Goal: Task Accomplishment & Management: Use online tool/utility

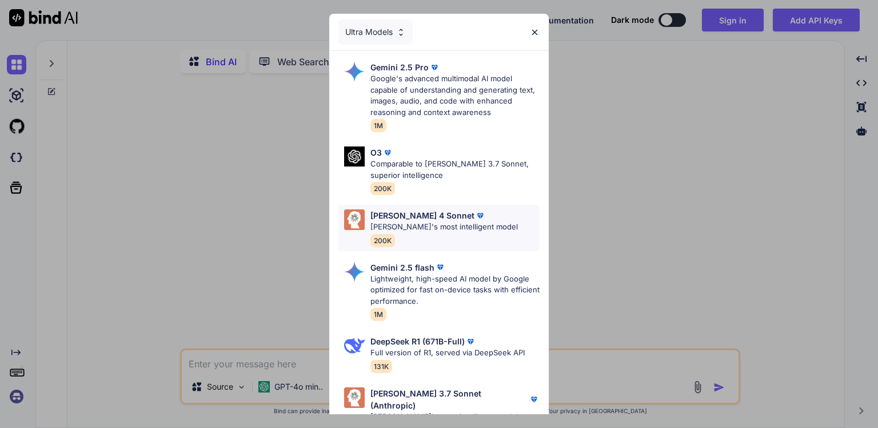
click at [423, 216] on p "Claude 4 Sonnet" at bounding box center [423, 215] width 104 height 12
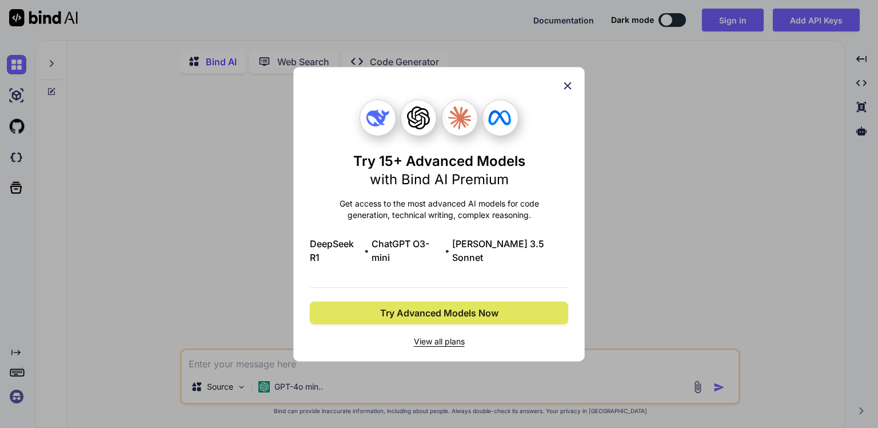
click at [437, 311] on span "Try Advanced Models Now" at bounding box center [439, 313] width 118 height 14
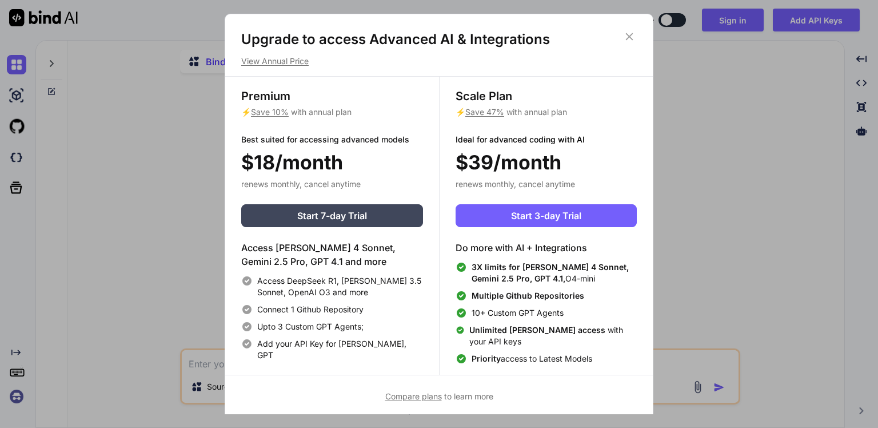
scroll to position [5, 0]
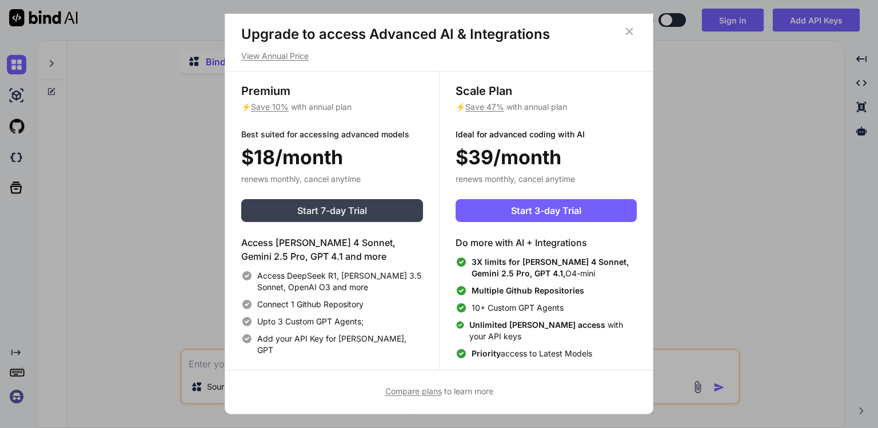
click at [376, 209] on button "Start 7-day Trial" at bounding box center [332, 210] width 182 height 23
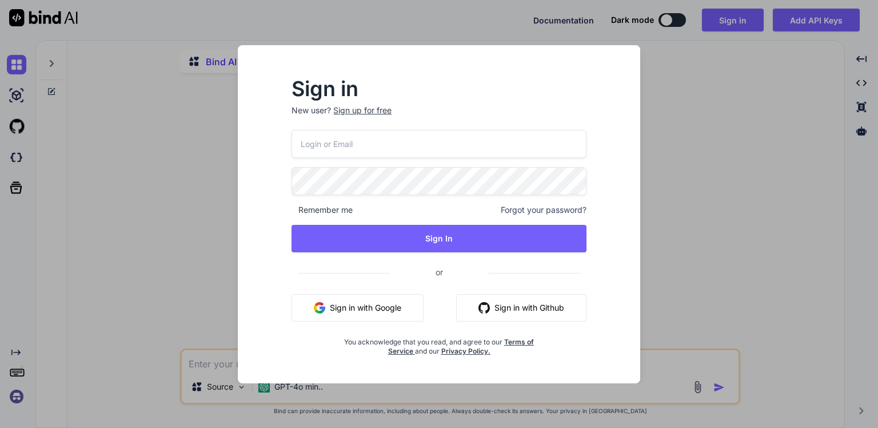
scroll to position [0, 0]
click at [356, 311] on button "Sign in with Google" at bounding box center [358, 307] width 132 height 27
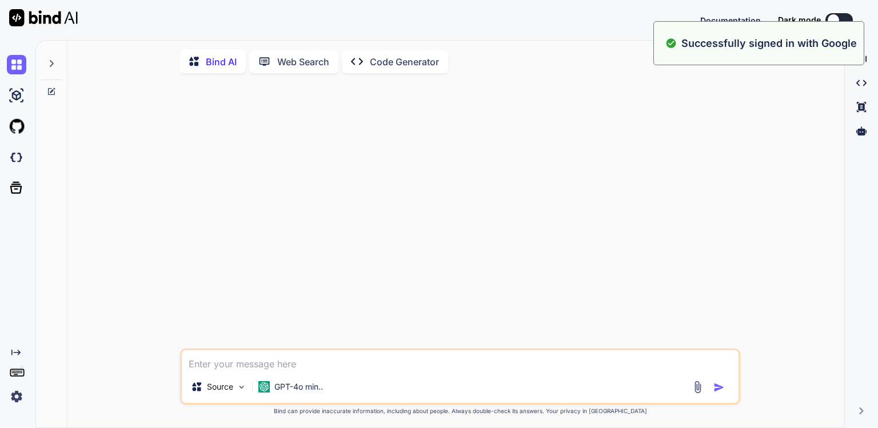
type textarea "x"
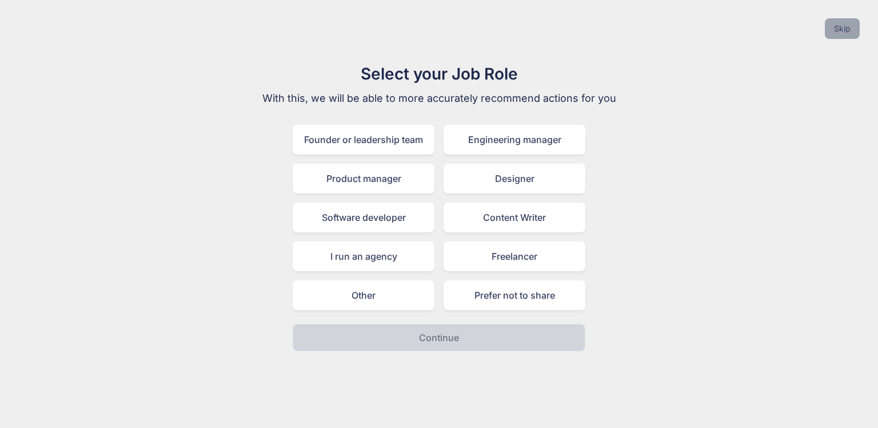
click at [846, 38] on button "Skip" at bounding box center [842, 28] width 35 height 21
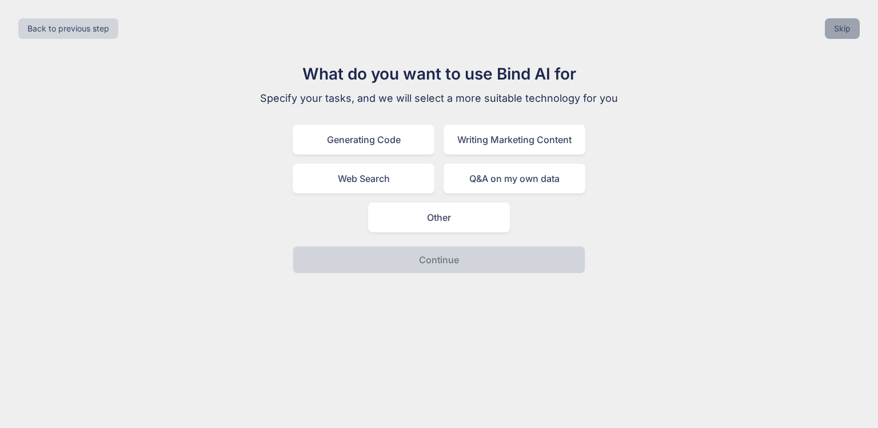
click at [846, 38] on button "Skip" at bounding box center [842, 28] width 35 height 21
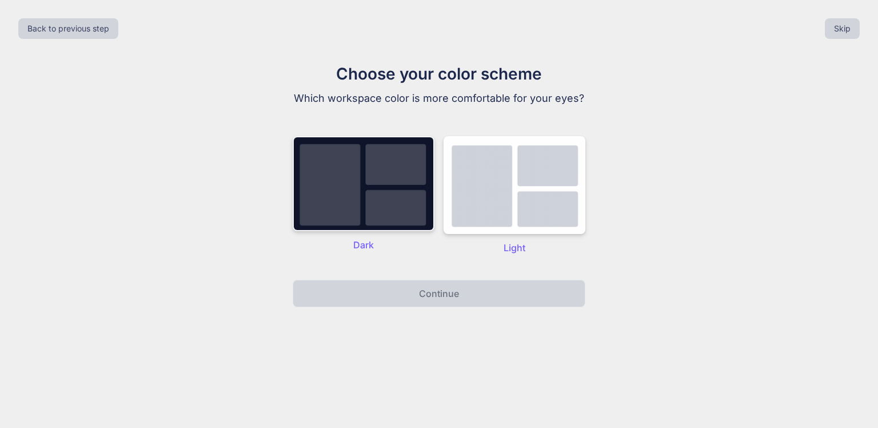
click at [400, 196] on img at bounding box center [364, 183] width 142 height 95
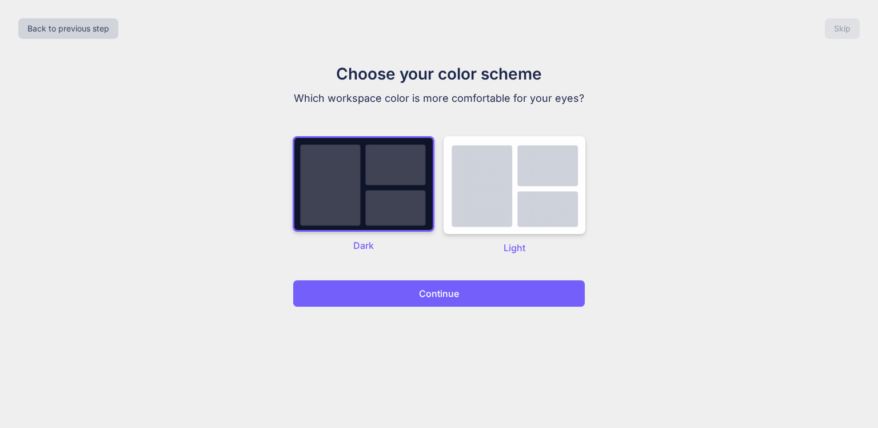
click at [452, 295] on p "Continue" at bounding box center [439, 293] width 40 height 14
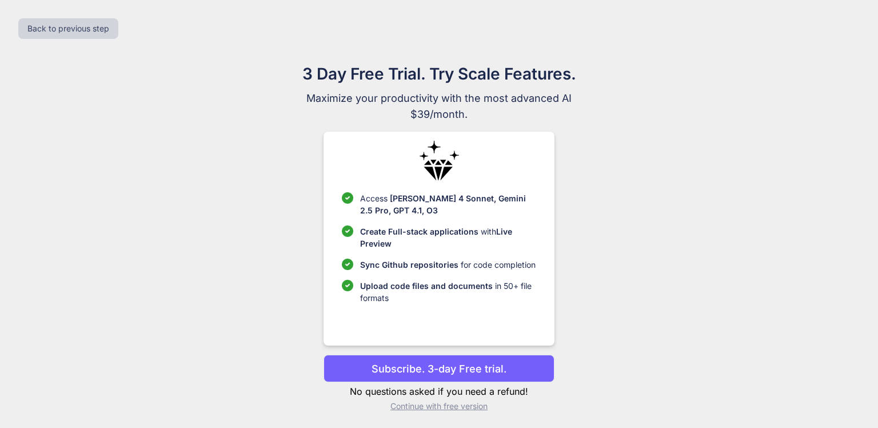
scroll to position [2, 0]
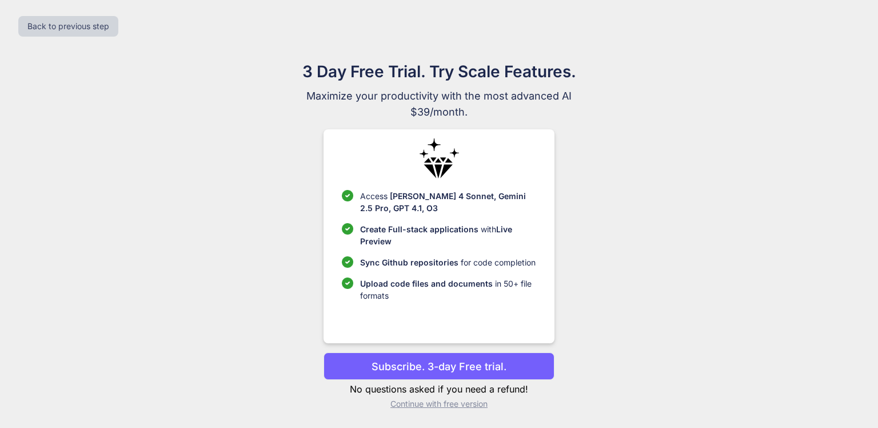
click at [453, 367] on p "Subscribe. 3-day Free trial." at bounding box center [439, 366] width 135 height 15
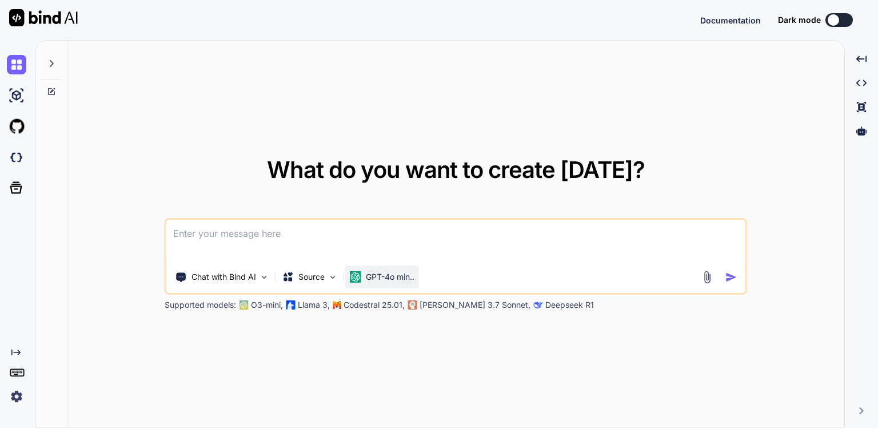
click at [359, 284] on div "GPT-4o min.." at bounding box center [382, 276] width 74 height 23
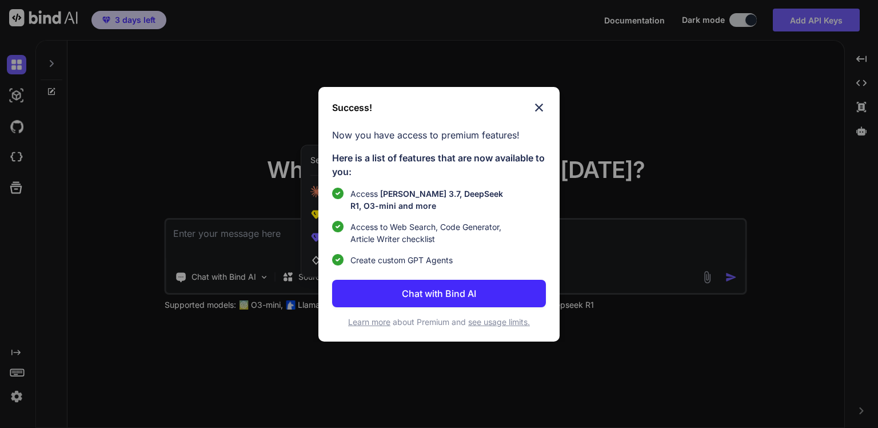
click at [447, 296] on p "Chat with Bind AI" at bounding box center [439, 293] width 74 height 14
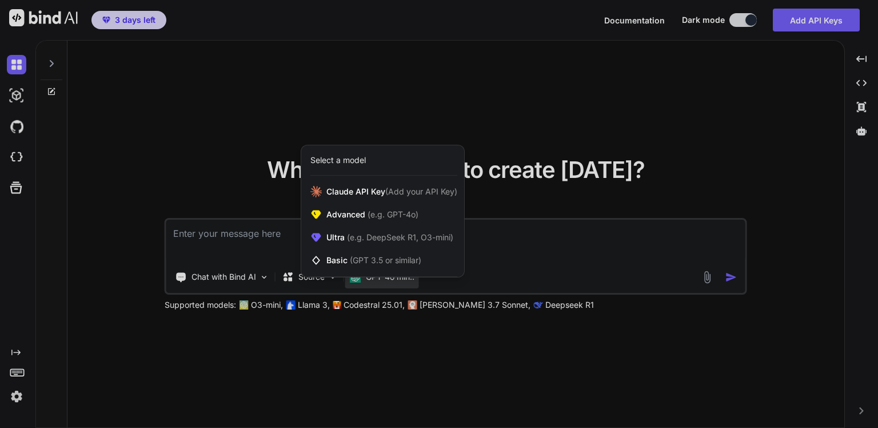
click at [432, 106] on div at bounding box center [439, 214] width 878 height 428
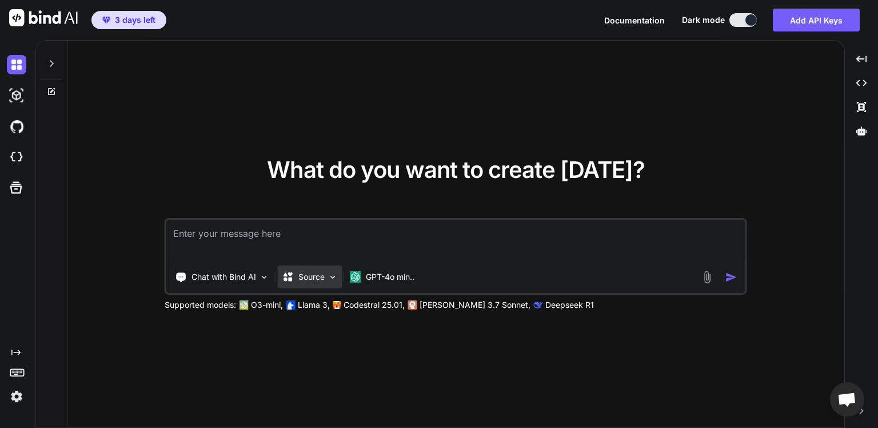
click at [320, 279] on p "Source" at bounding box center [311, 276] width 26 height 11
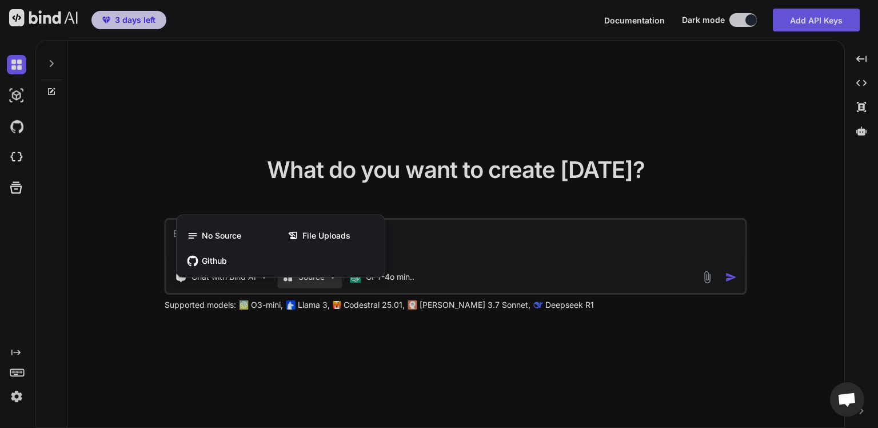
click at [298, 118] on div at bounding box center [439, 214] width 878 height 428
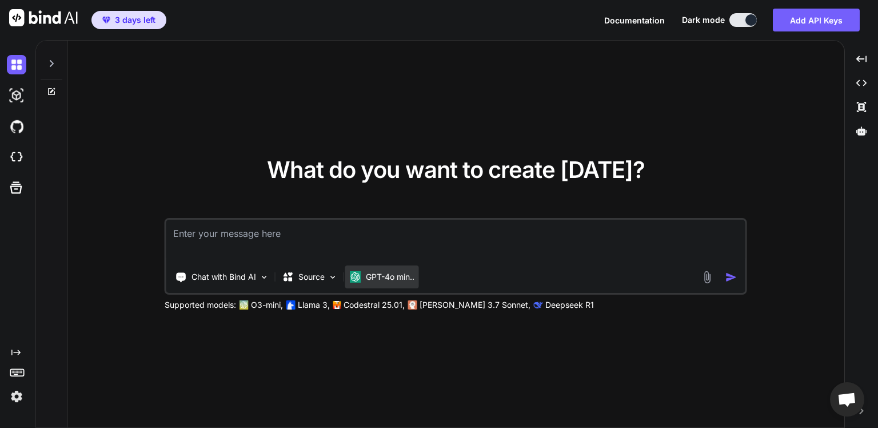
click at [384, 276] on p "GPT-4o min.." at bounding box center [390, 276] width 49 height 11
click at [387, 281] on p "GPT-4o min.." at bounding box center [390, 276] width 49 height 11
click at [250, 281] on div "Chat with Bind AI" at bounding box center [222, 276] width 103 height 23
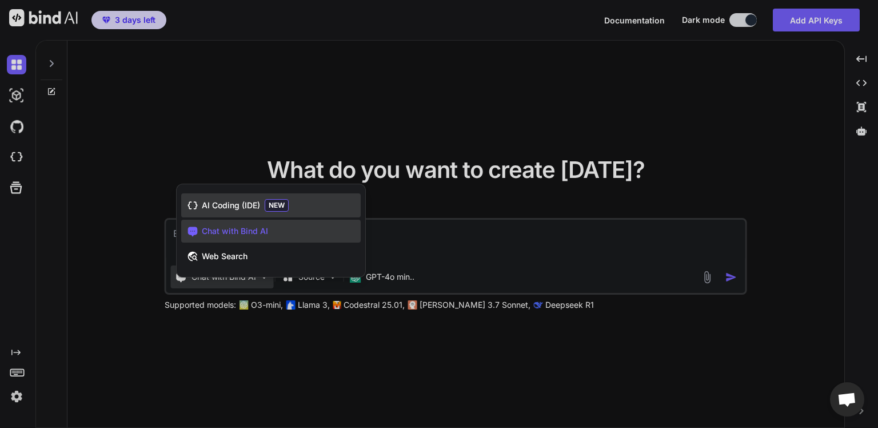
click at [245, 206] on span "AI Coding (IDE)" at bounding box center [231, 205] width 58 height 11
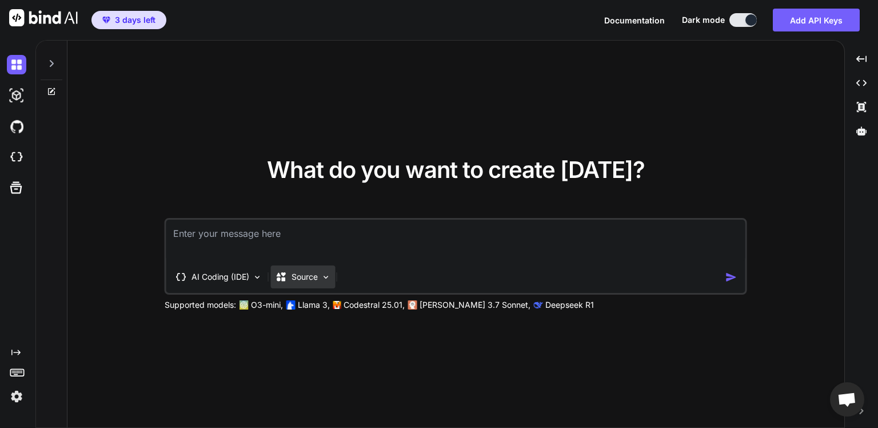
click at [284, 278] on icon at bounding box center [281, 276] width 9 height 9
type textarea "x"
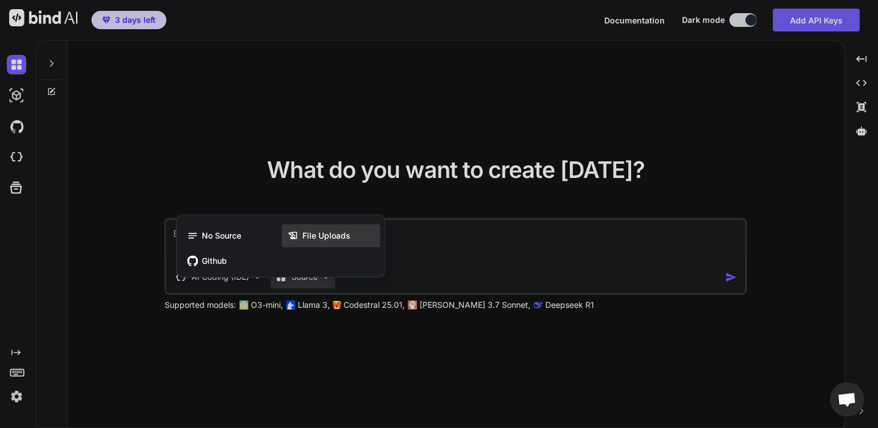
click at [327, 236] on span "File Uploads" at bounding box center [327, 235] width 48 height 11
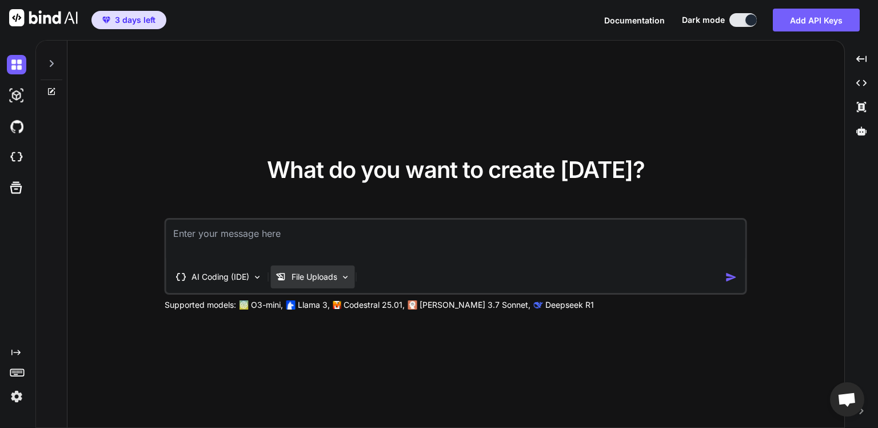
click at [302, 276] on p "File Uploads" at bounding box center [315, 276] width 46 height 11
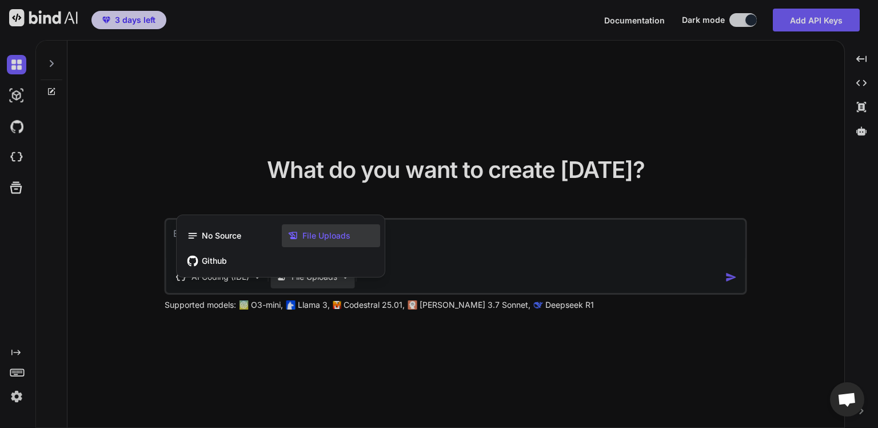
click at [310, 238] on span "File Uploads" at bounding box center [327, 235] width 48 height 11
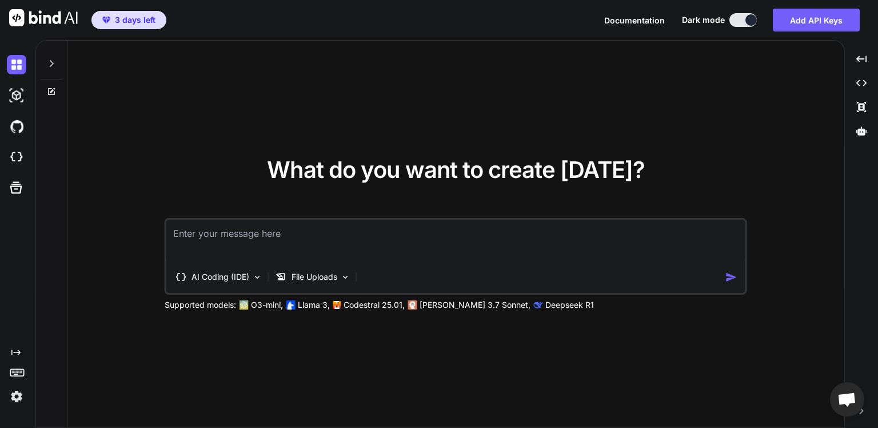
click at [272, 250] on textarea at bounding box center [455, 241] width 579 height 42
click at [240, 281] on p "AI Coding (IDE)" at bounding box center [221, 276] width 58 height 11
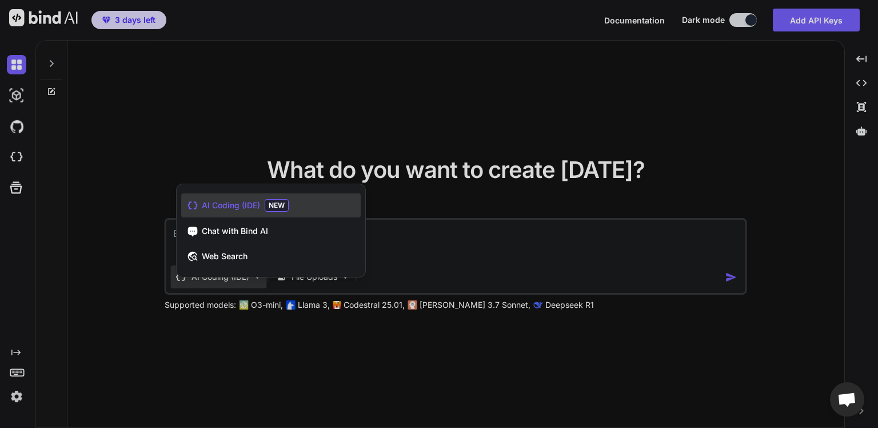
click at [246, 202] on span "AI Coding (IDE)" at bounding box center [231, 205] width 58 height 11
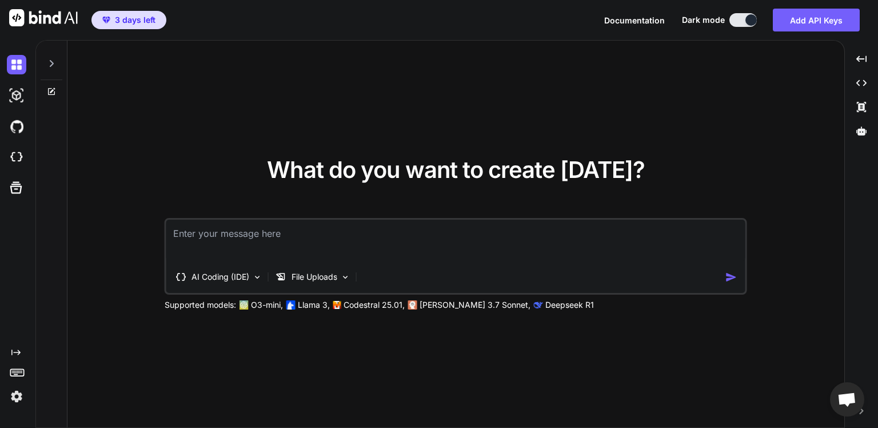
click at [52, 66] on icon at bounding box center [51, 63] width 9 height 9
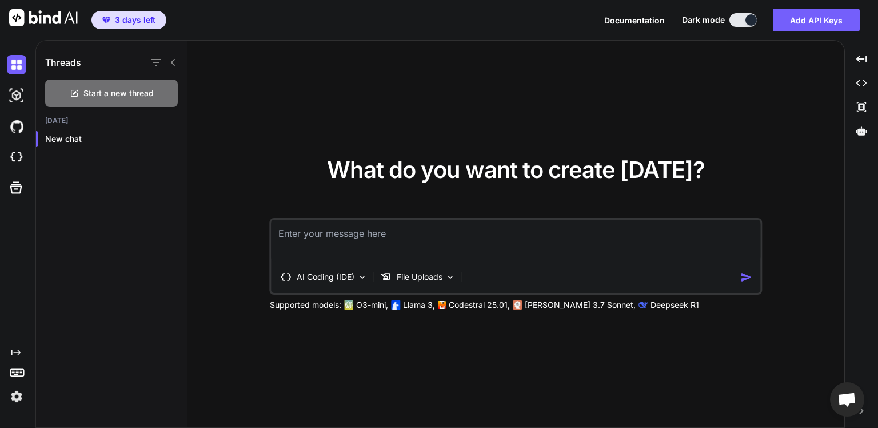
click at [335, 240] on textarea at bounding box center [516, 241] width 489 height 42
type textarea "hello"
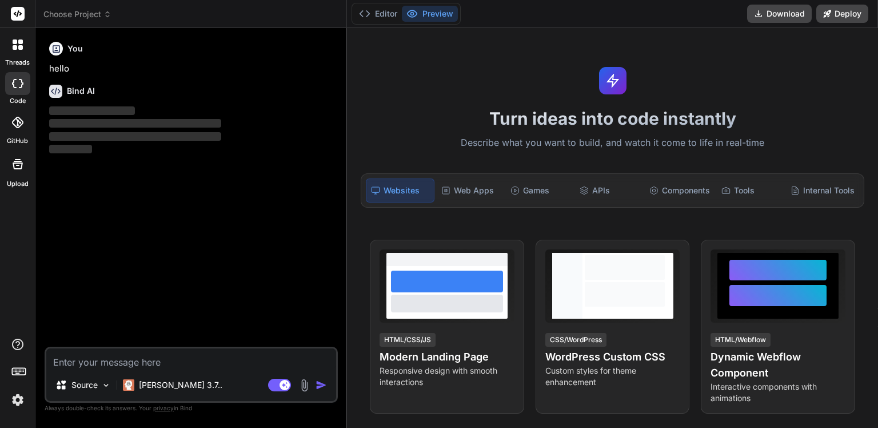
type textarea "x"
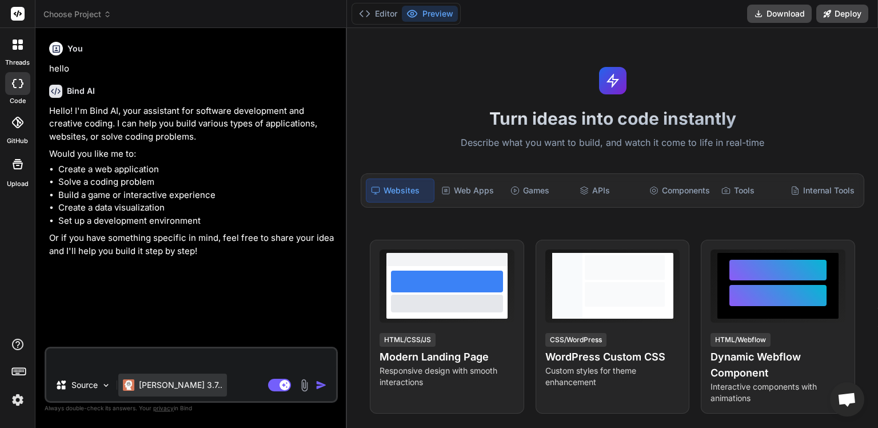
type textarea "x"
click at [166, 388] on p "Claude 3.7.." at bounding box center [180, 384] width 83 height 11
click at [102, 383] on div "Source" at bounding box center [83, 384] width 65 height 23
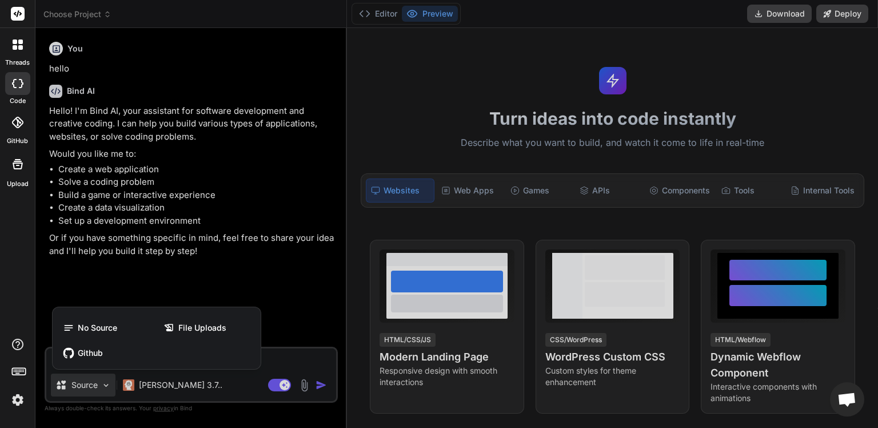
click at [102, 383] on div at bounding box center [439, 214] width 878 height 428
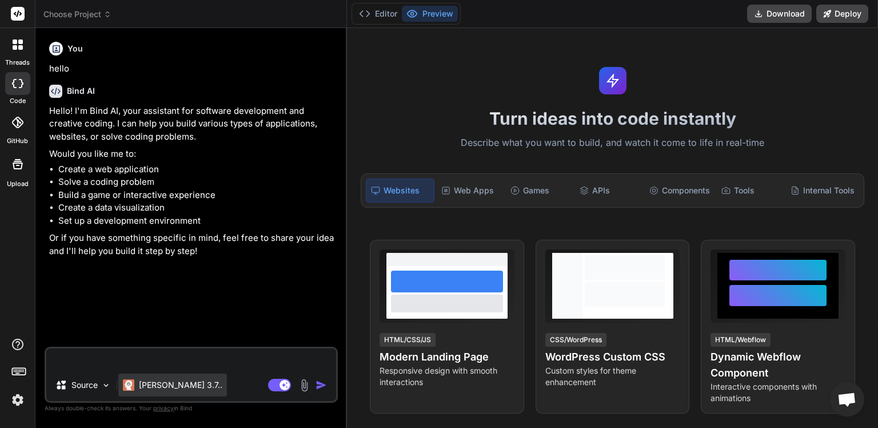
click at [148, 384] on p "Claude 3.7.." at bounding box center [180, 384] width 83 height 11
click at [167, 383] on p "Claude 3.7.." at bounding box center [180, 384] width 83 height 11
click at [484, 192] on div "Web Apps" at bounding box center [470, 190] width 67 height 24
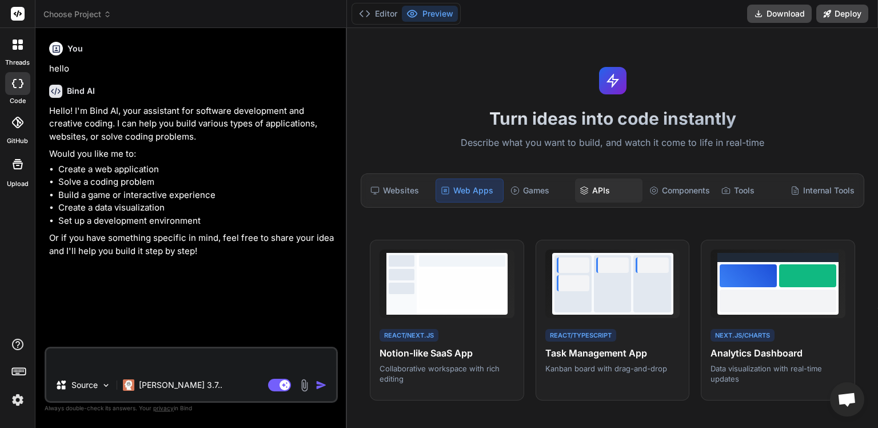
click at [582, 192] on icon at bounding box center [584, 190] width 9 height 9
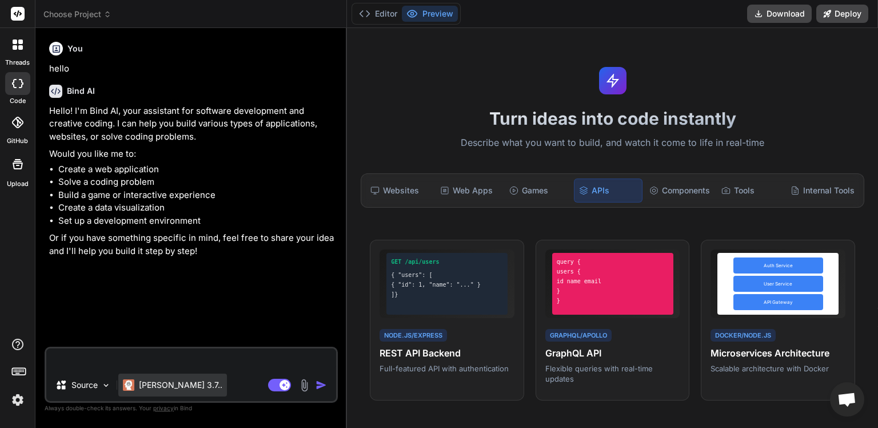
click at [178, 383] on p "Claude 3.7.." at bounding box center [180, 384] width 83 height 11
click at [79, 393] on div "Source" at bounding box center [83, 384] width 65 height 23
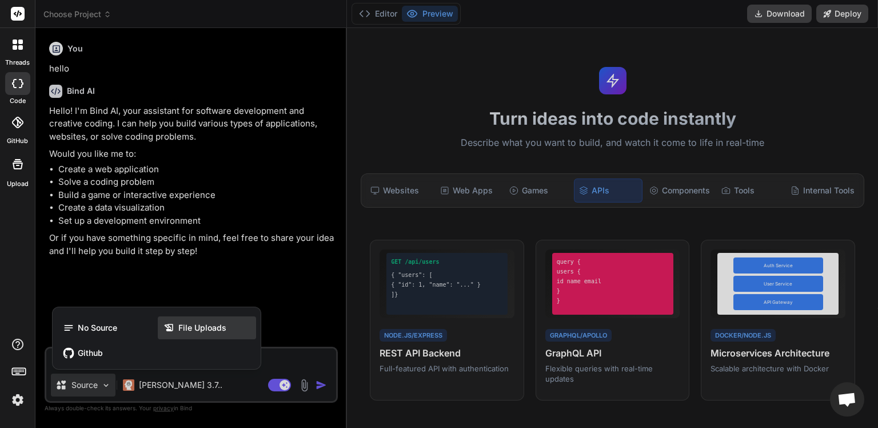
click at [178, 331] on span "File Uploads" at bounding box center [202, 327] width 48 height 11
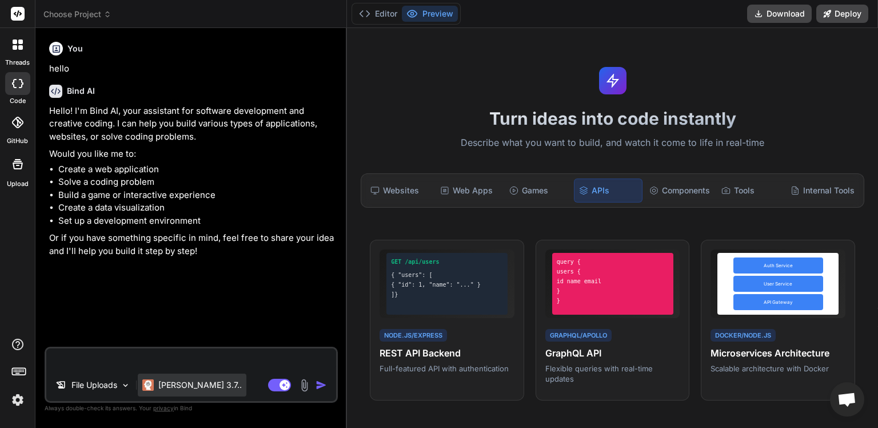
click at [171, 379] on div "Claude 3.7.." at bounding box center [192, 384] width 109 height 23
type textarea "x"
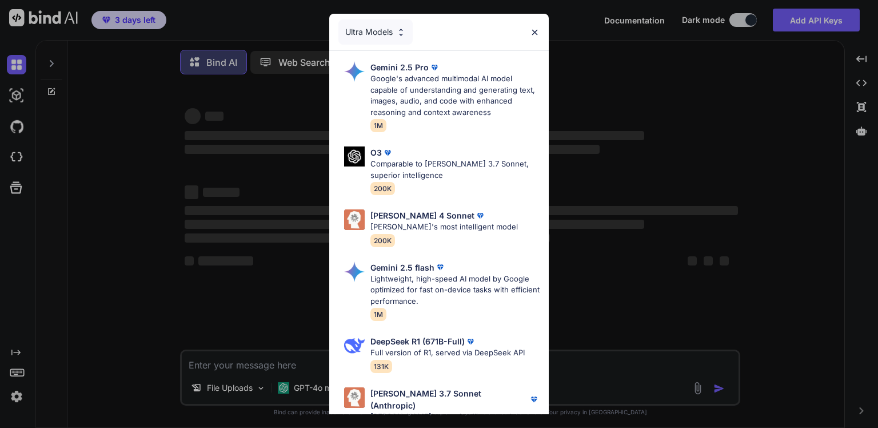
click at [387, 65] on p "Gemini 2.5 Pro" at bounding box center [400, 67] width 58 height 12
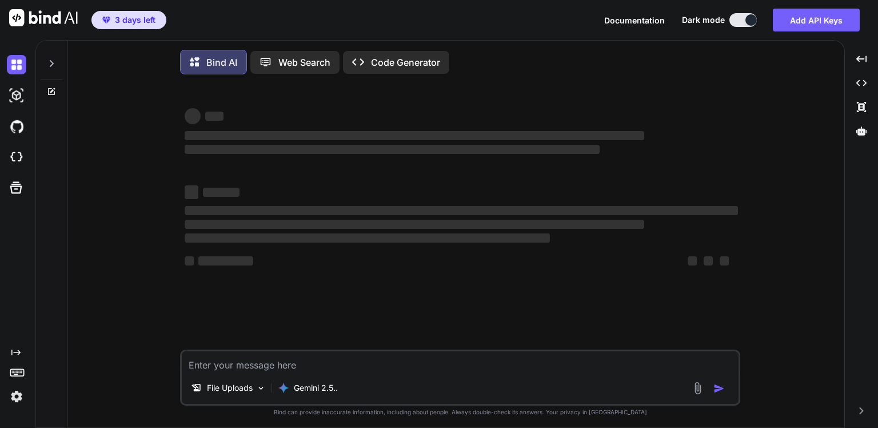
type textarea "x"
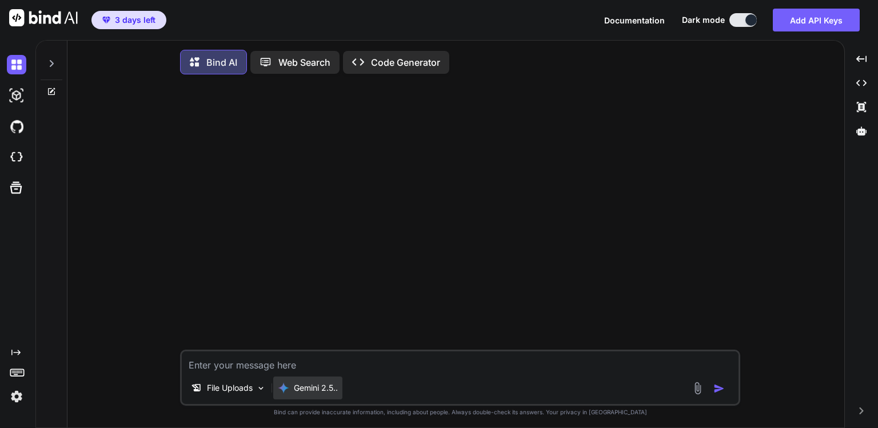
click at [312, 391] on p "Gemini 2.5.." at bounding box center [316, 387] width 44 height 11
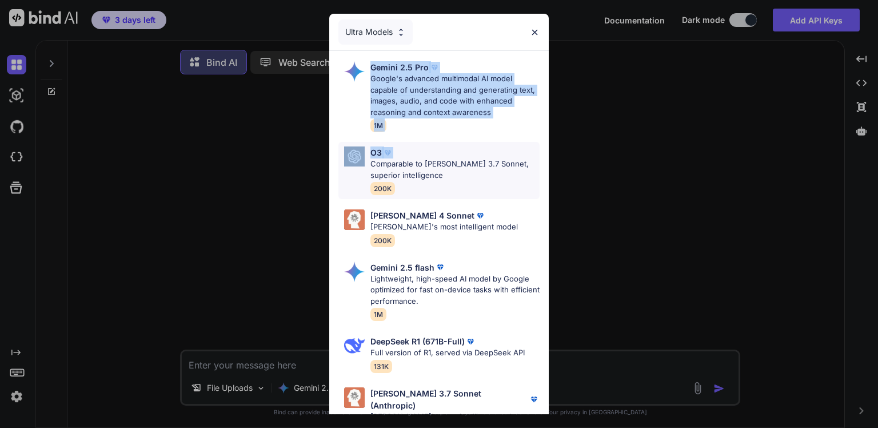
drag, startPoint x: 388, startPoint y: 59, endPoint x: 394, endPoint y: 149, distance: 90.0
click at [394, 149] on div "Gemini 2.5 Pro Google's advanced multimodal AI model capable of understanding a…" at bounding box center [439, 308] width 220 height 515
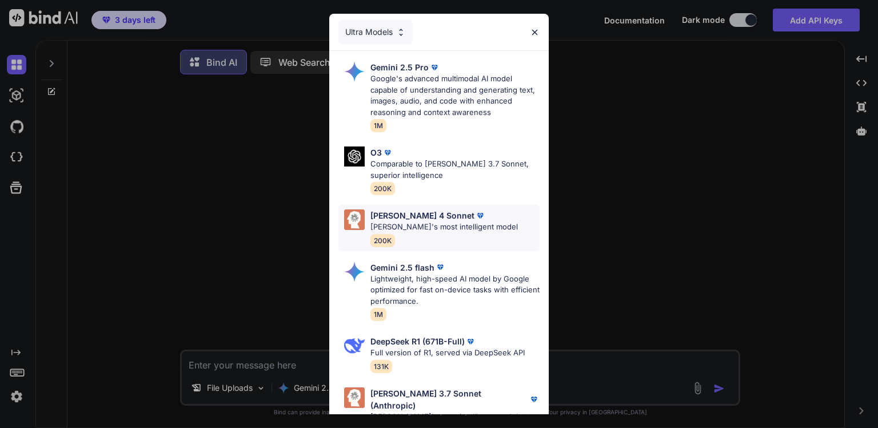
click at [419, 223] on p "[PERSON_NAME]'s most intelligent model" at bounding box center [445, 226] width 148 height 11
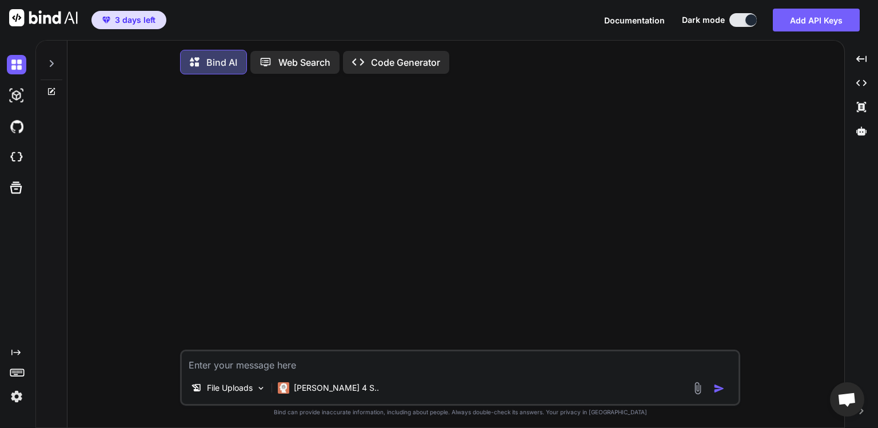
click at [388, 66] on p "Code Generator" at bounding box center [405, 62] width 69 height 14
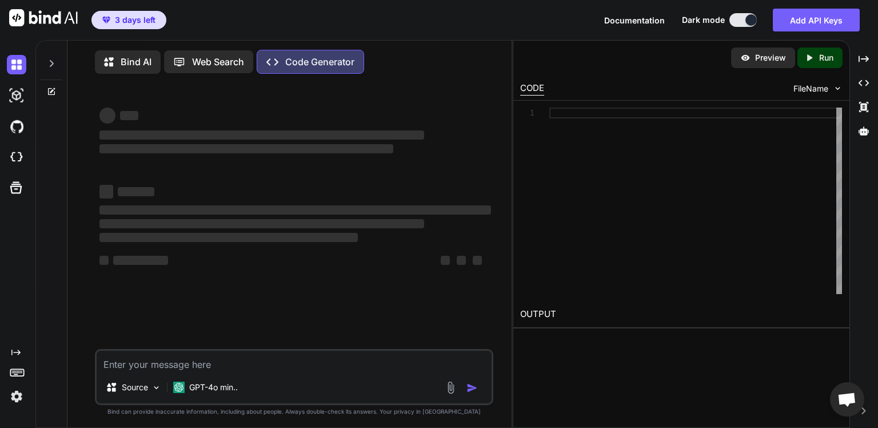
type textarea "x"
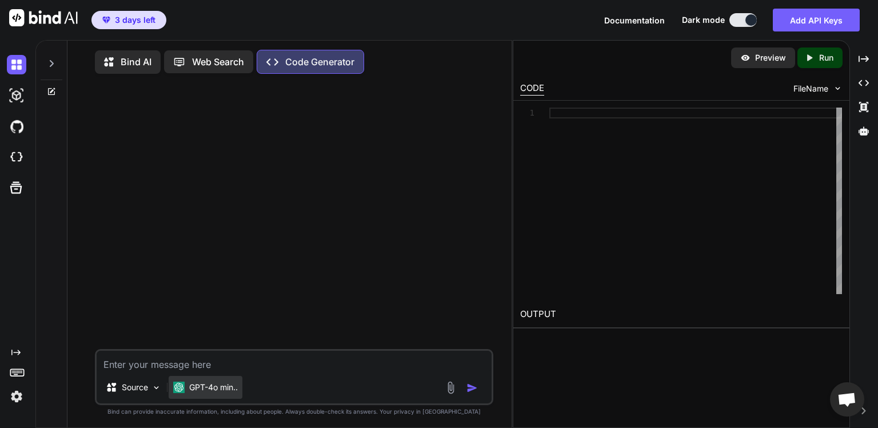
click at [208, 394] on div "GPT-4o min.." at bounding box center [206, 387] width 74 height 23
click at [210, 393] on div "GPT-4o min.." at bounding box center [206, 387] width 74 height 23
drag, startPoint x: 0, startPoint y: 400, endPoint x: 18, endPoint y: 399, distance: 18.3
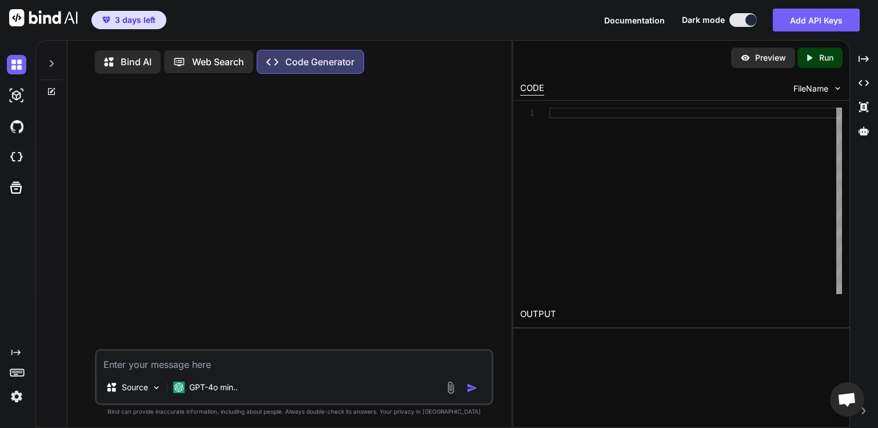
click at [18, 399] on div "Created with Pixso." at bounding box center [15, 377] width 31 height 58
click at [18, 399] on img at bounding box center [16, 396] width 19 height 19
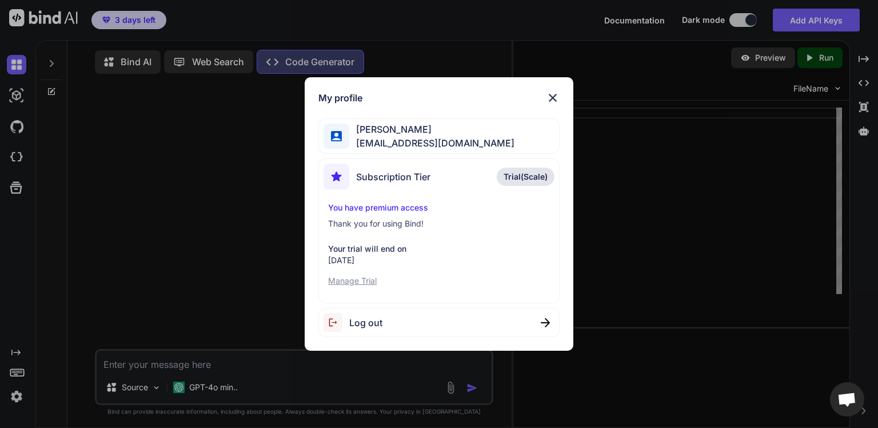
click at [552, 91] on img at bounding box center [553, 98] width 14 height 14
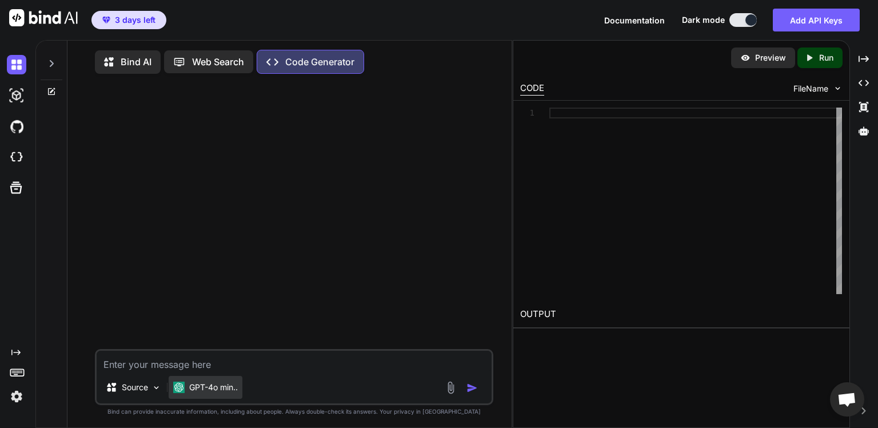
click at [221, 388] on p "GPT-4o min.." at bounding box center [213, 386] width 49 height 11
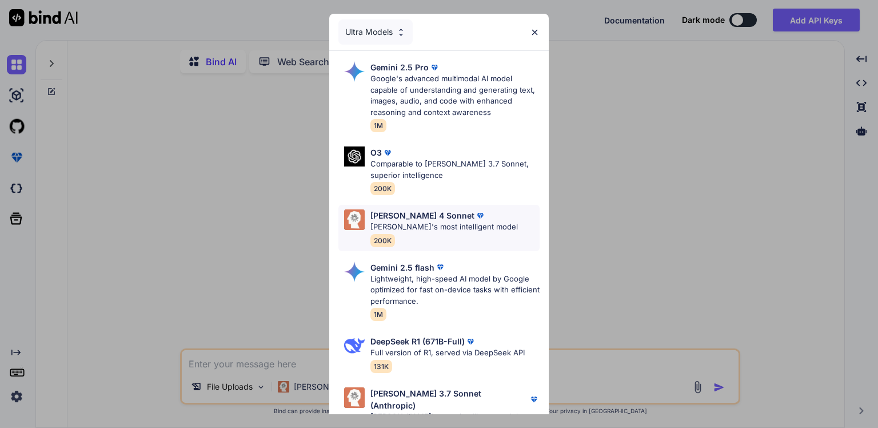
type textarea "x"
click at [406, 235] on div "[PERSON_NAME] 4 Sonnet [PERSON_NAME]'s most intelligent model 200K" at bounding box center [445, 227] width 148 height 37
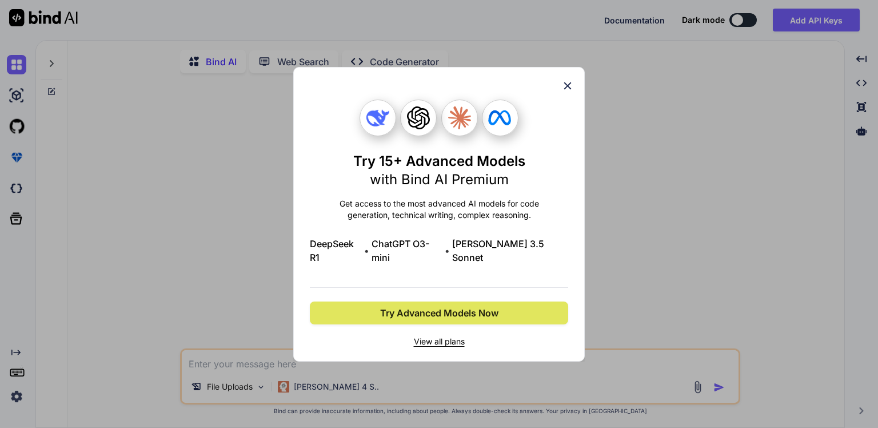
click at [425, 306] on span "Try Advanced Models Now" at bounding box center [439, 313] width 118 height 14
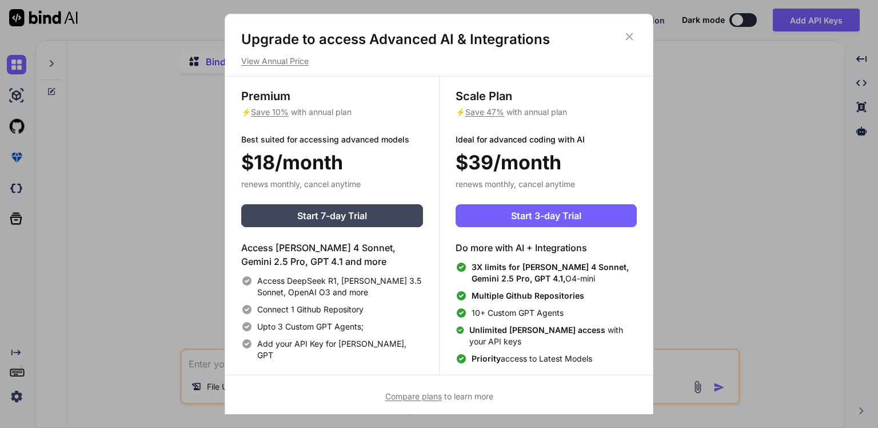
click at [631, 38] on icon at bounding box center [629, 36] width 7 height 7
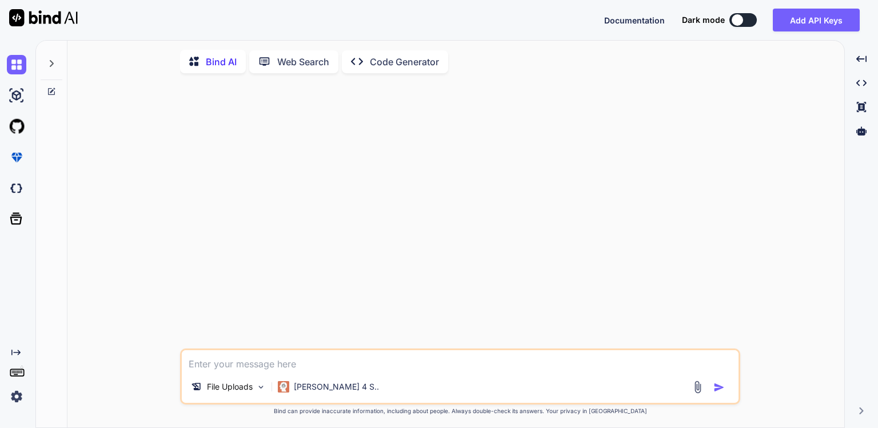
click at [16, 401] on img at bounding box center [16, 396] width 19 height 19
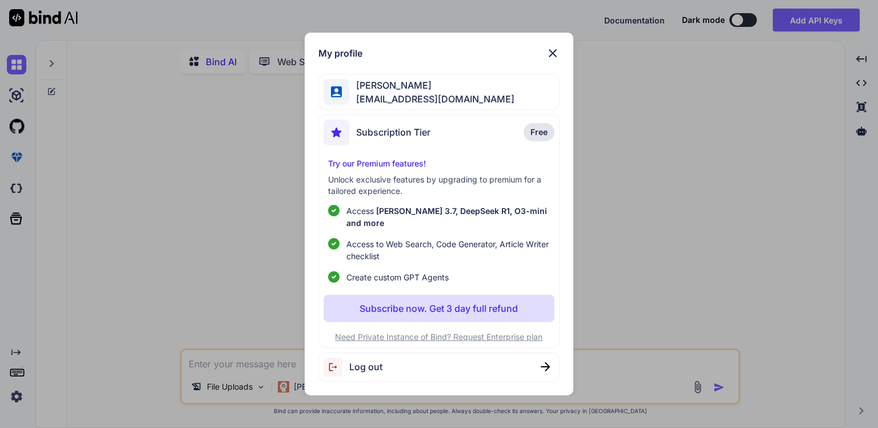
click at [424, 302] on p "Subscribe now. Get 3 day full refund" at bounding box center [439, 308] width 158 height 14
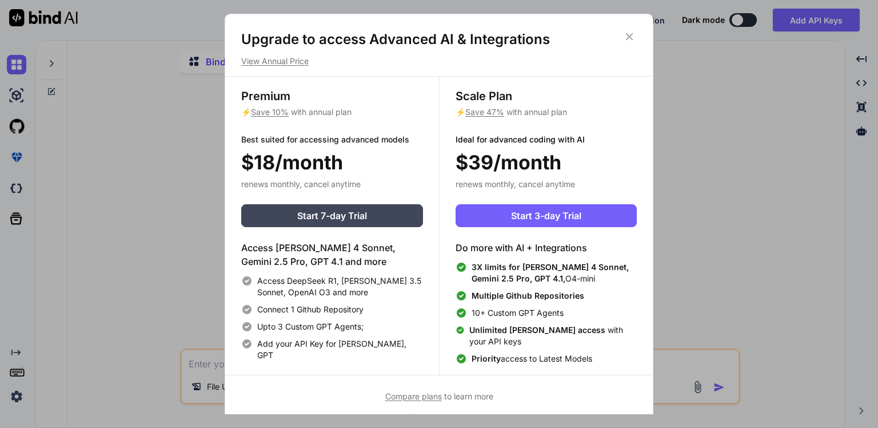
click at [628, 35] on icon at bounding box center [629, 36] width 7 height 7
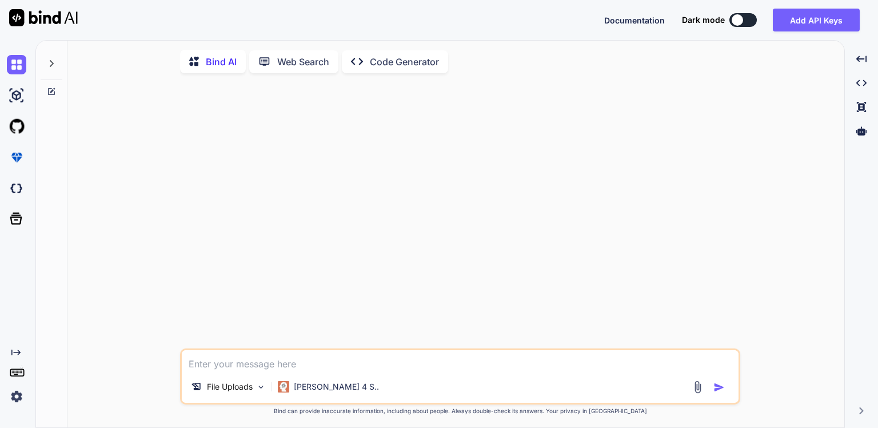
click at [230, 363] on textarea at bounding box center [460, 360] width 557 height 21
paste textarea "Loremips D-sitametc Adipisci Elitse – Doei Temporin, Utlaboreetd & Magnaaliqua …"
type textarea "Loremips D-sitametc Adipisci Elitse – Doei Temporin, Utlaboreetd & Magnaaliqua …"
type textarea "x"
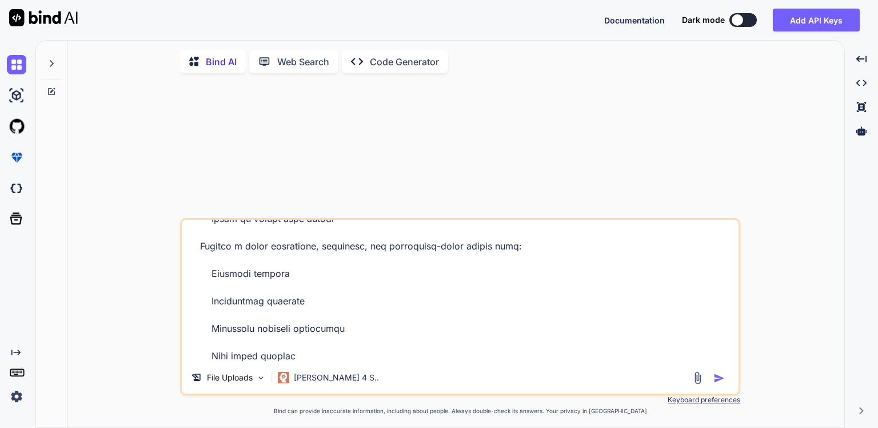
scroll to position [2033, 0]
click at [396, 353] on textarea at bounding box center [460, 291] width 557 height 142
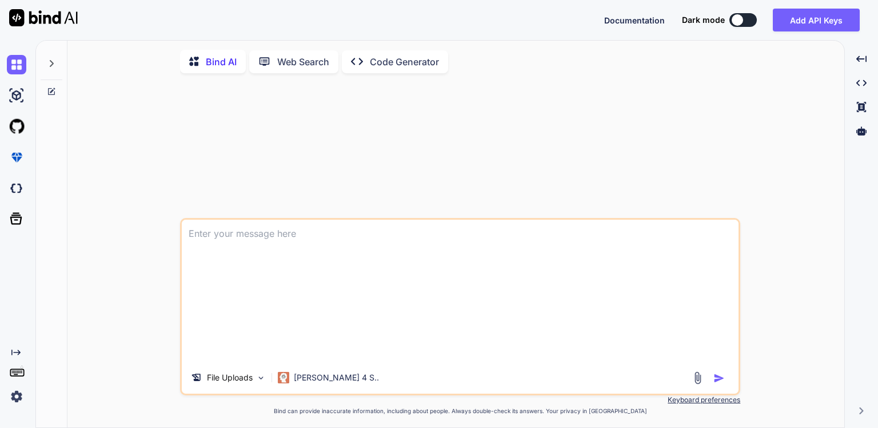
type textarea "x"
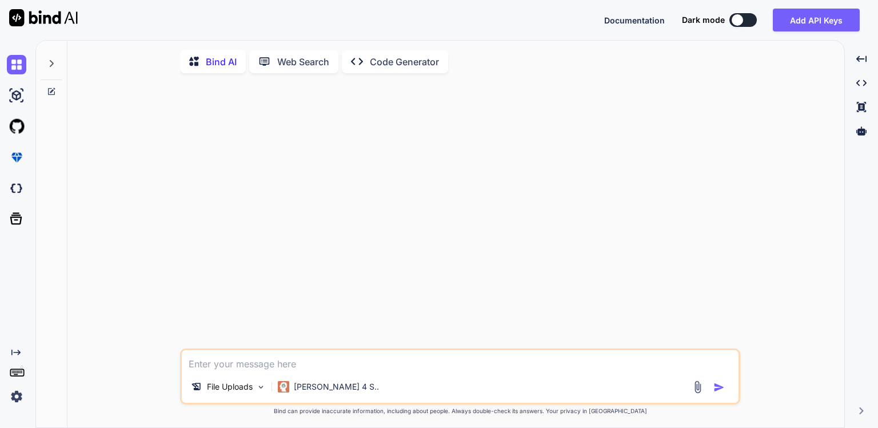
scroll to position [0, 0]
paste textarea "Loremips D-sitametc Adipisci Elitse – Doei Temporin, Utlaboreetd & Magnaaliqua …"
type textarea "Loremips D-sitametc Adipisci Elitse – Doei Temporin, Utlaboreetd & Magnaaliqua …"
type textarea "x"
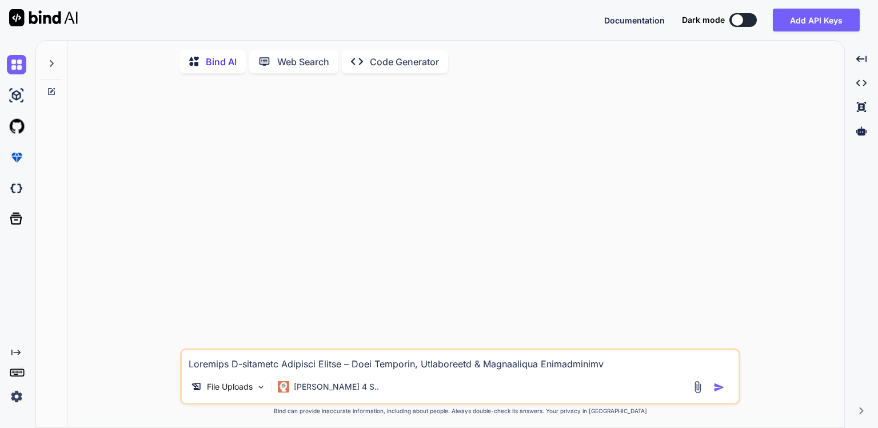
scroll to position [2142, 0]
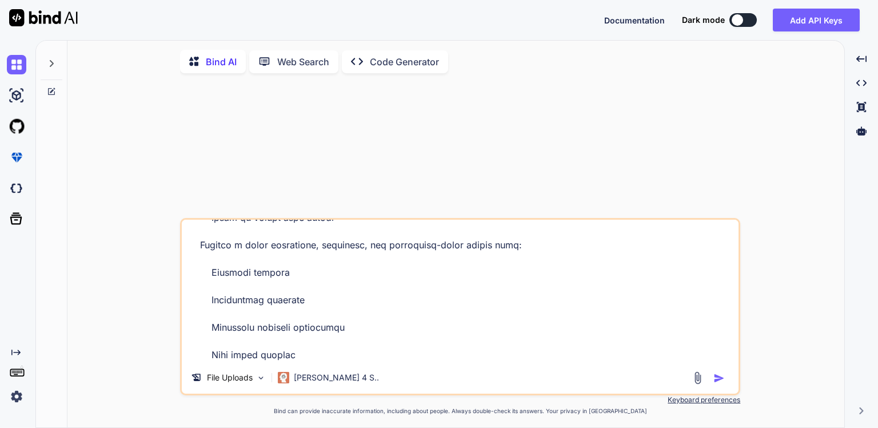
paste textarea "/home/[PERSON_NAME]/Desktop/SEBEZ/development/Sebez/sebez_project/authenticatio…"
type textarea "Loremips D-sitametc Adipisci Elitse – Doei Temporin, Utlaboreetd & Magnaaliqua …"
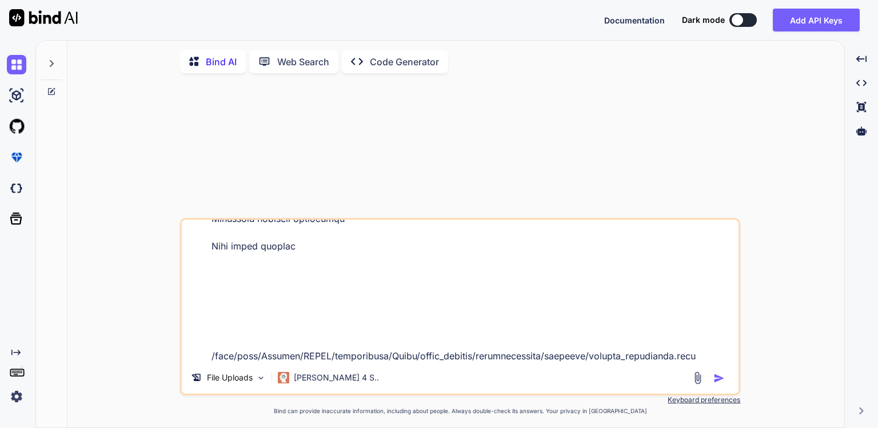
type textarea "x"
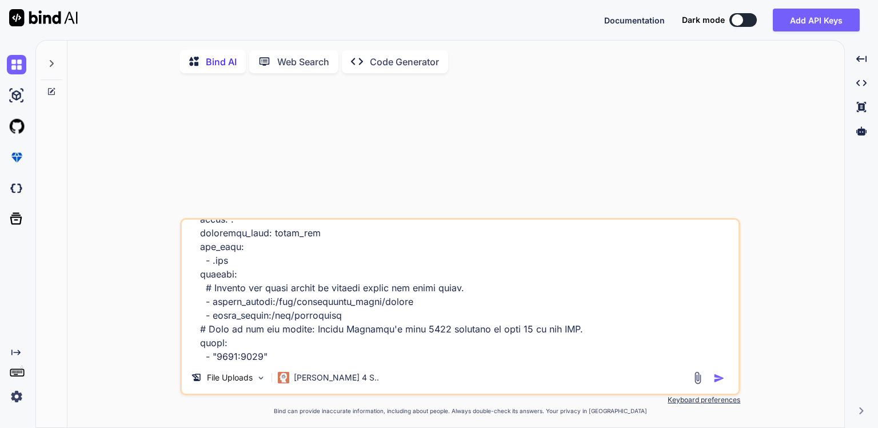
scroll to position [109813, 0]
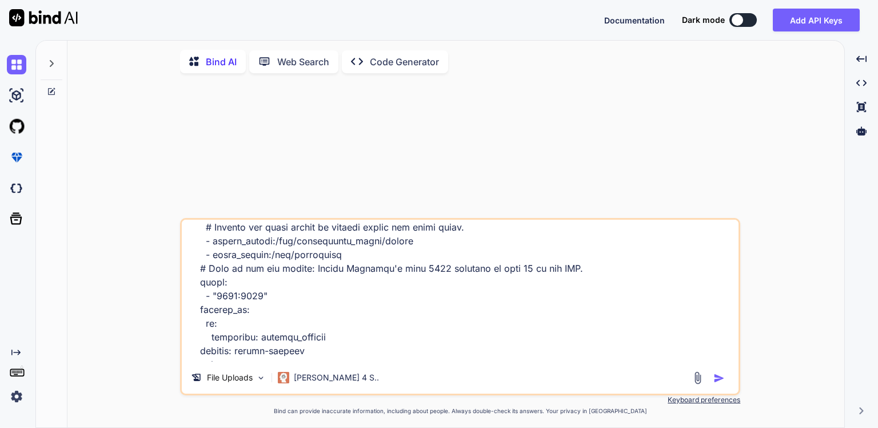
type textarea "Loremips D-sitametc Adipisci Elitse – Doei Temporin, Utlaboreetd & Magnaaliqua …"
click at [717, 379] on img "button" at bounding box center [719, 377] width 11 height 11
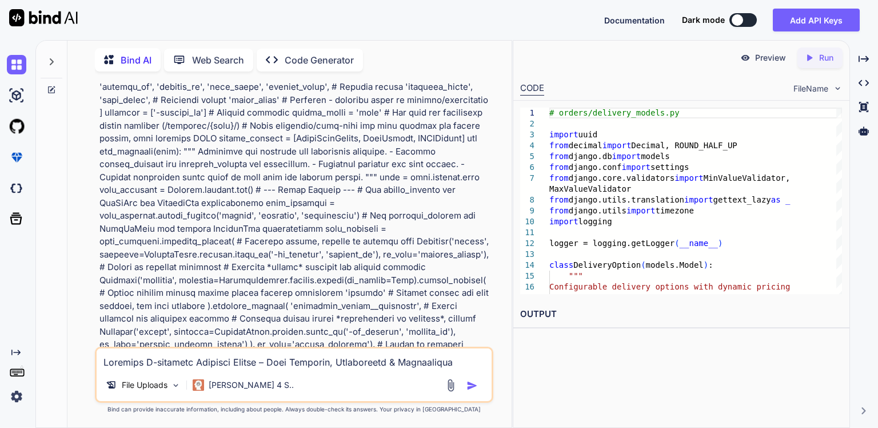
scroll to position [44163, 0]
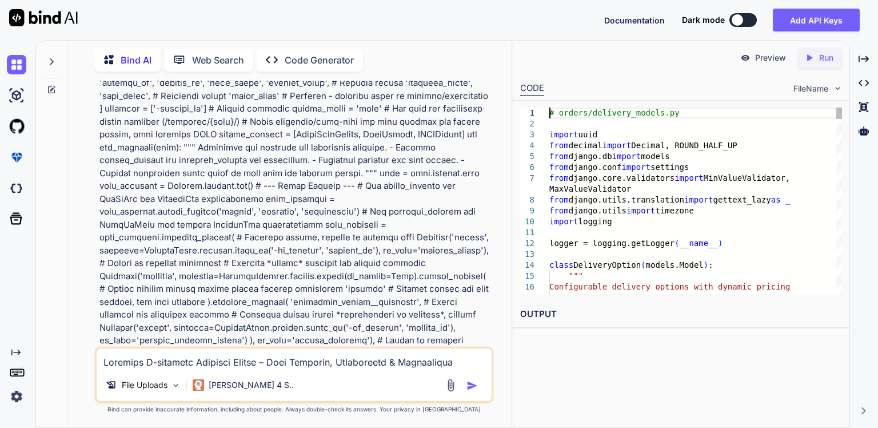
drag, startPoint x: 559, startPoint y: 113, endPoint x: 680, endPoint y: 112, distance: 121.2
drag, startPoint x: 559, startPoint y: 112, endPoint x: 683, endPoint y: 110, distance: 124.7
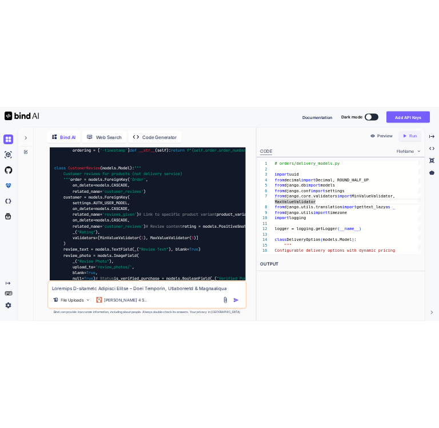
scroll to position [48567, 0]
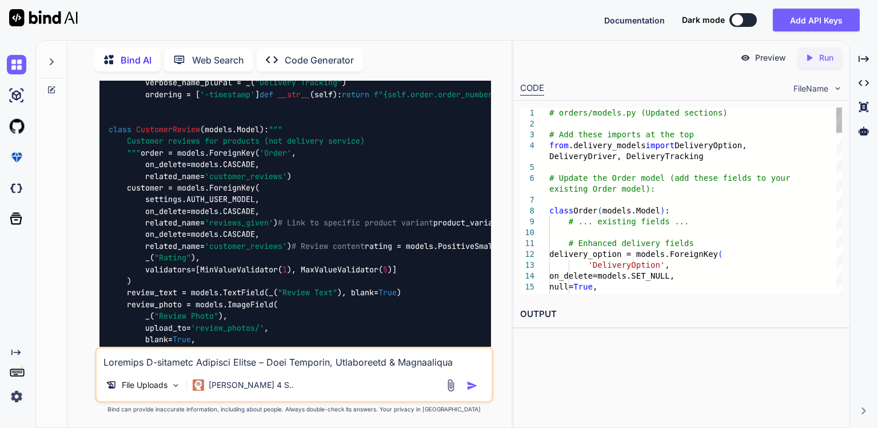
drag, startPoint x: 704, startPoint y: 158, endPoint x: 550, endPoint y: 146, distance: 154.9
click at [550, 146] on div "14 15 8 9 10 11 12 13 1 2 3 4 5 6 7 16 on_delete=models.SET_NULL, null= True , …" at bounding box center [681, 201] width 322 height 186
drag, startPoint x: 550, startPoint y: 145, endPoint x: 721, endPoint y: 159, distance: 171.0
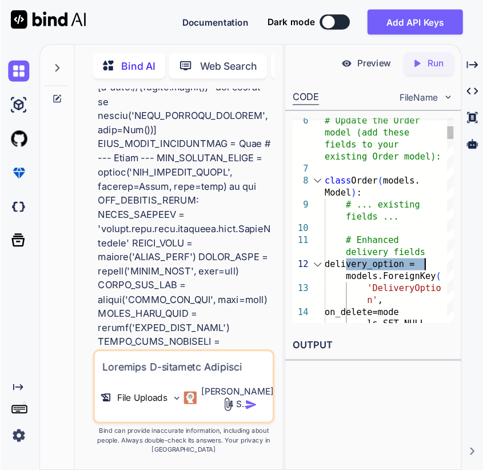
scroll to position [124607, 0]
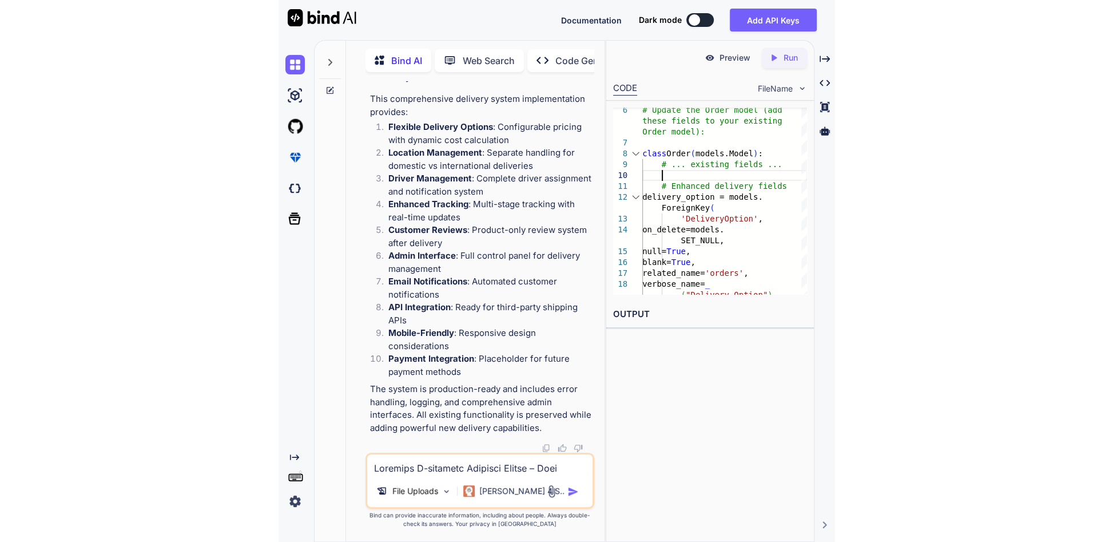
scroll to position [1, 0]
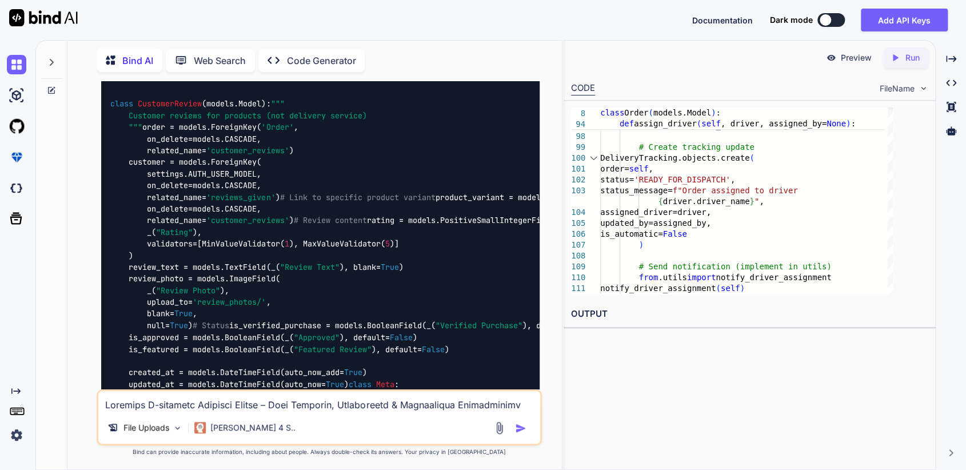
type textarea "x"
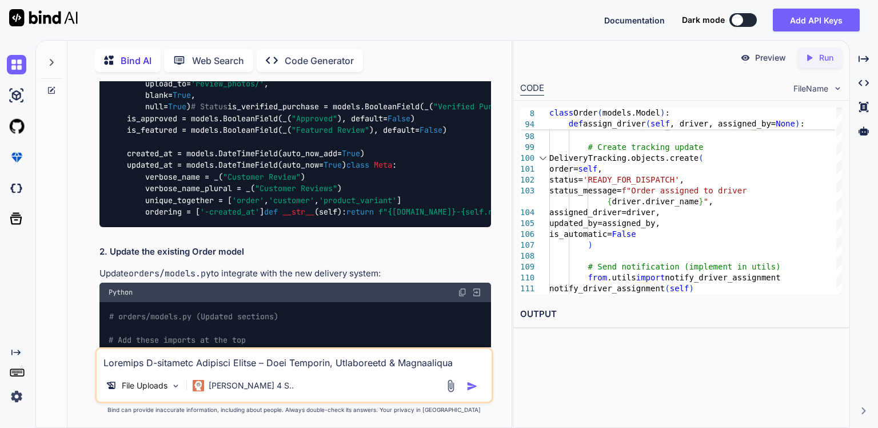
scroll to position [48813, 0]
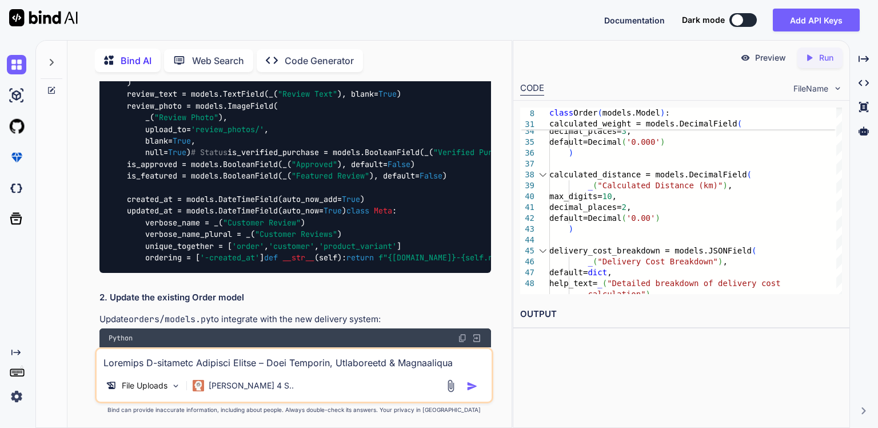
scroll to position [48768, 0]
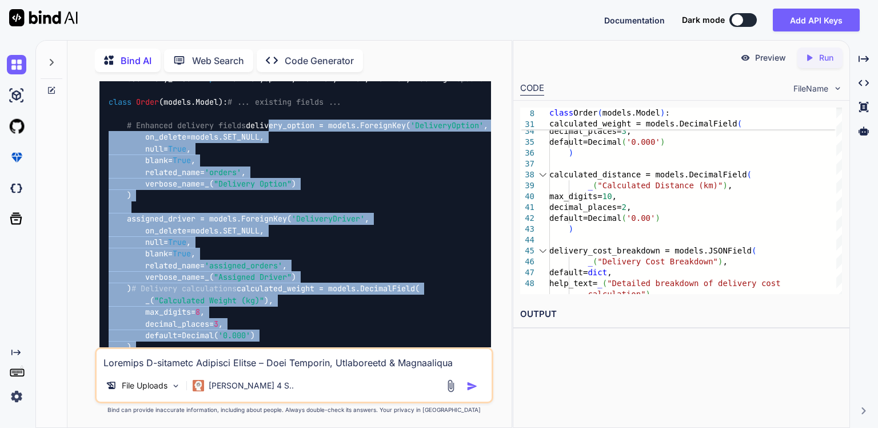
scroll to position [49086, 0]
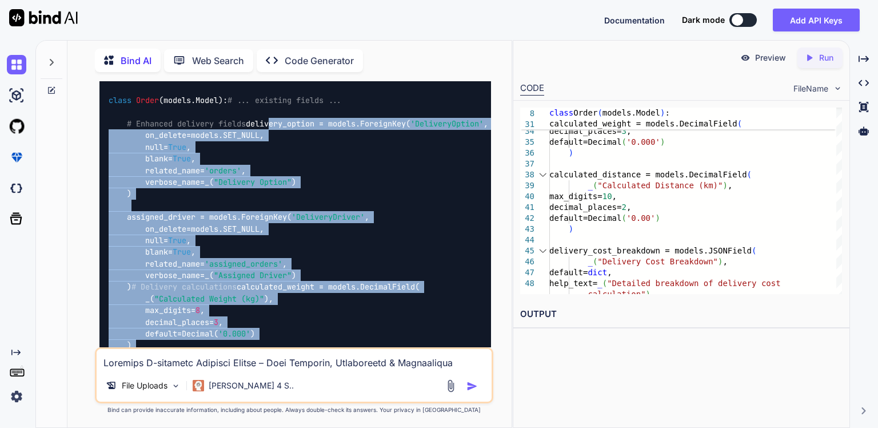
drag, startPoint x: 128, startPoint y: 193, endPoint x: 200, endPoint y: 256, distance: 95.3
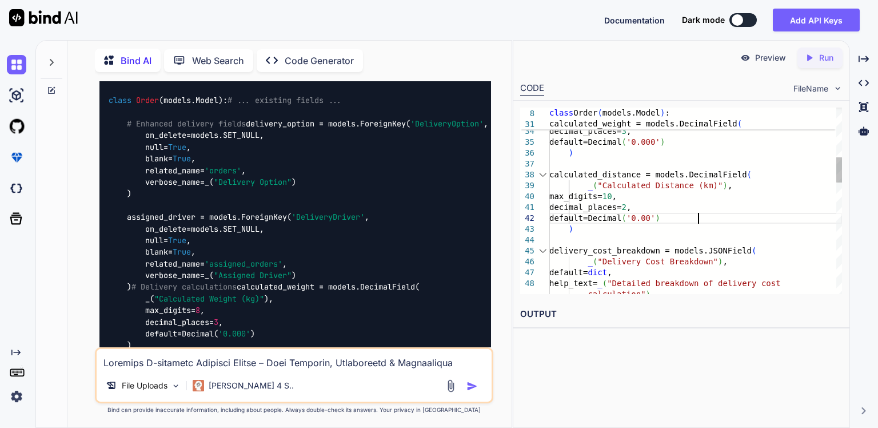
click at [702, 214] on div "_ ( "Calculated Distance (km)" ) , max_digits= 10 , decimal_places= 2 , calcula…" at bounding box center [696, 425] width 293 height 1358
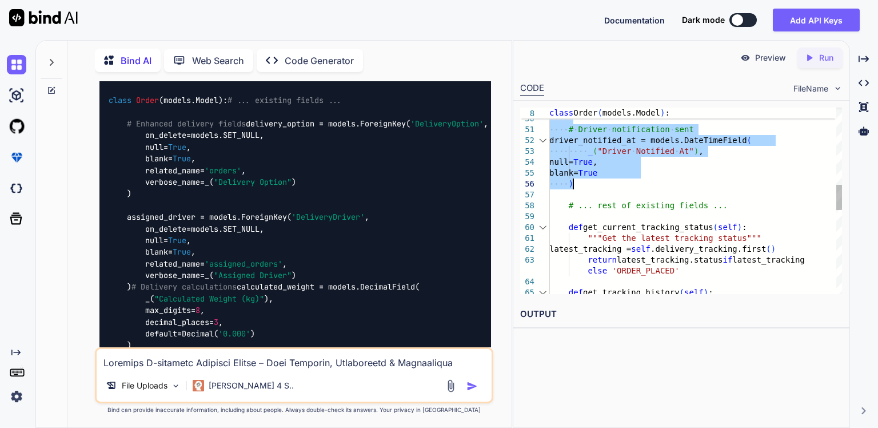
click at [586, 186] on div ") # Driver notification sent driver_notified_at = models.DateTimeField ( _ ( "D…" at bounding box center [696, 227] width 293 height 1358
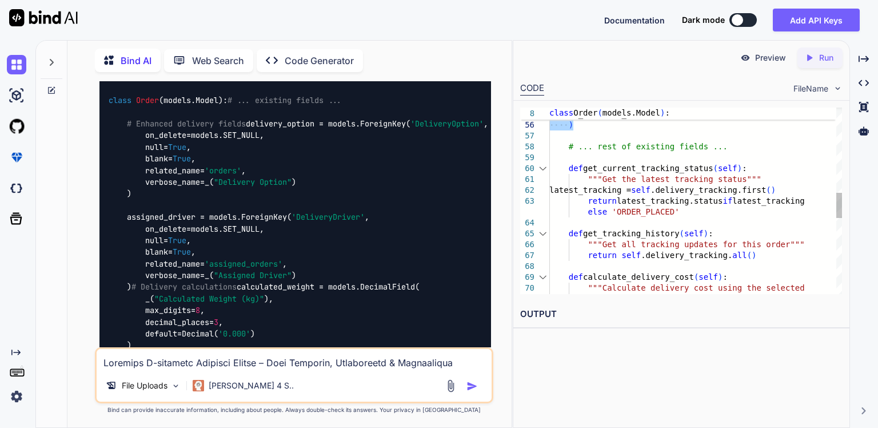
click at [570, 168] on div "null= True , blank= True ) # ... rest of existing fields ... def get_current_tr…" at bounding box center [696, 168] width 293 height 1358
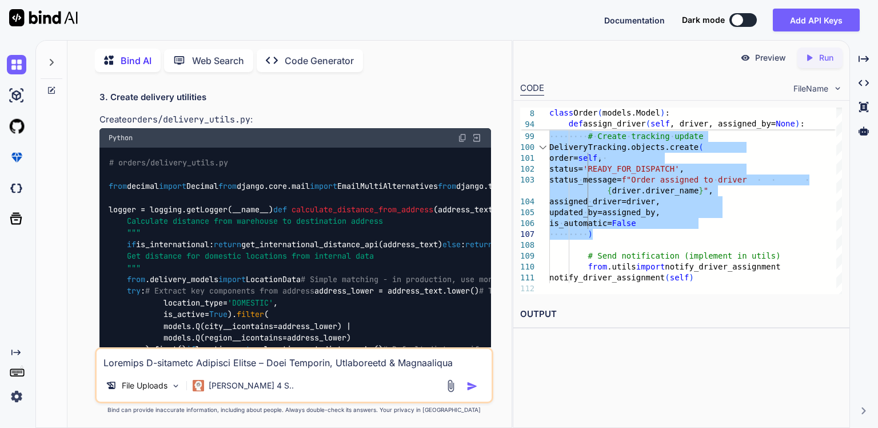
scroll to position [49813, 0]
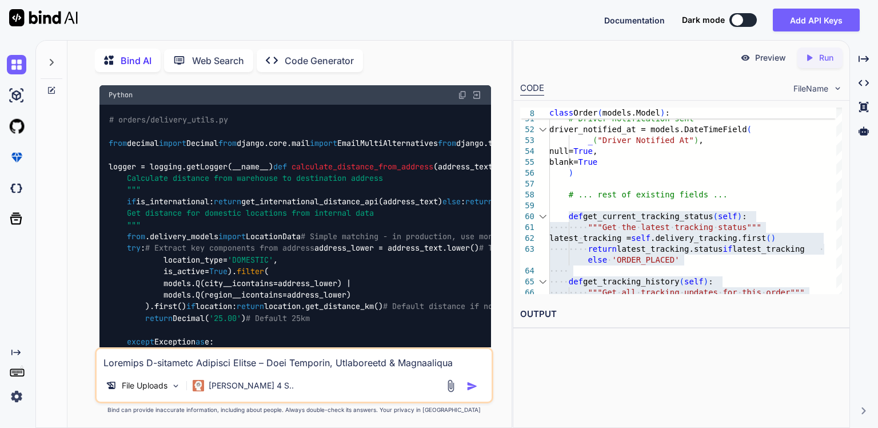
click at [398, 20] on div "Documentation Dark mode Add API Keys Created with Pixso." at bounding box center [439, 20] width 878 height 40
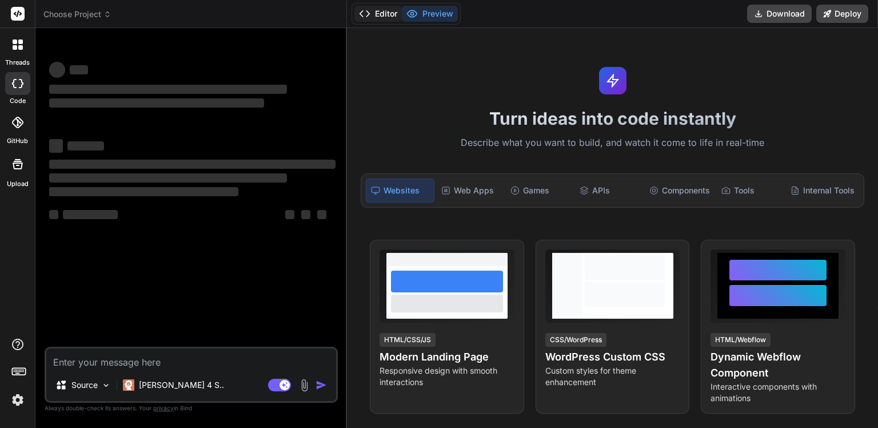
click at [387, 13] on button "Editor" at bounding box center [378, 14] width 47 height 16
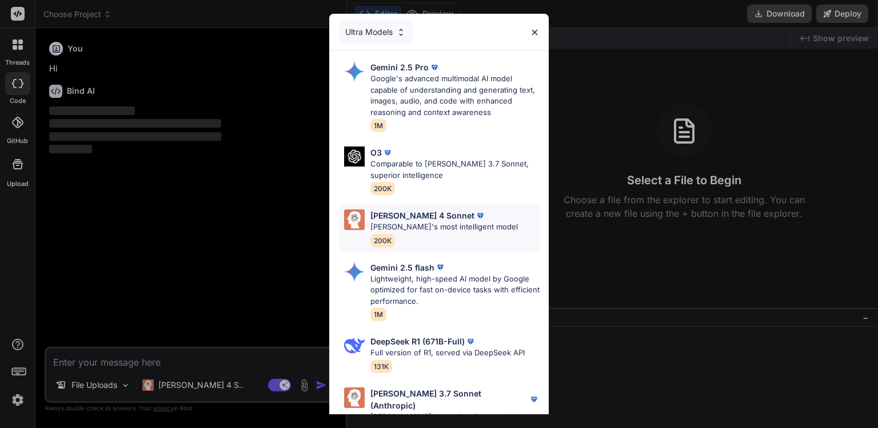
click at [418, 224] on p "[PERSON_NAME]'s most intelligent model" at bounding box center [445, 226] width 148 height 11
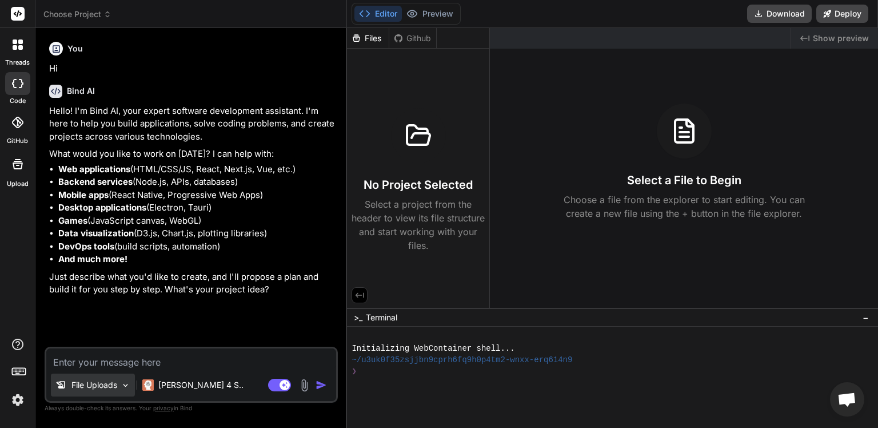
click at [104, 386] on p "File Uploads" at bounding box center [94, 384] width 46 height 11
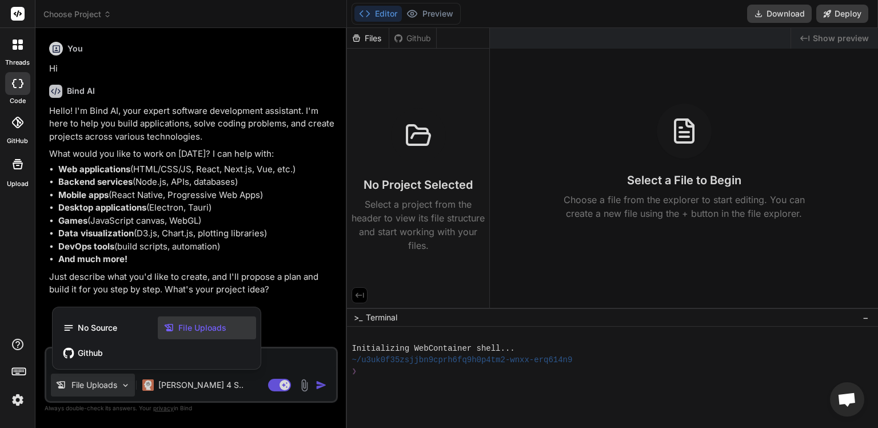
click at [198, 331] on span "File Uploads" at bounding box center [202, 327] width 48 height 11
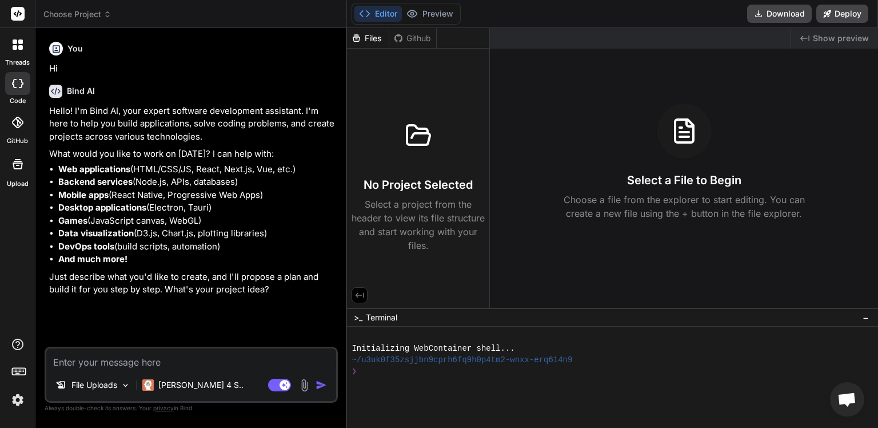
click at [304, 391] on img at bounding box center [304, 385] width 13 height 13
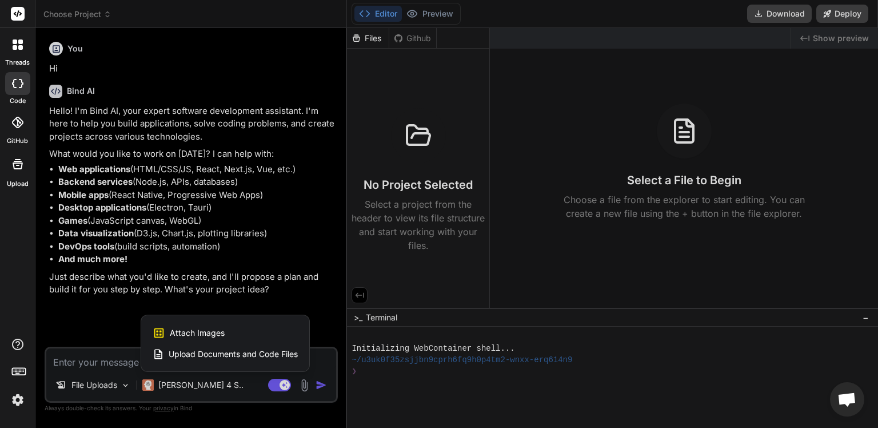
click at [221, 356] on span "Upload Documents and Code Files" at bounding box center [233, 353] width 129 height 11
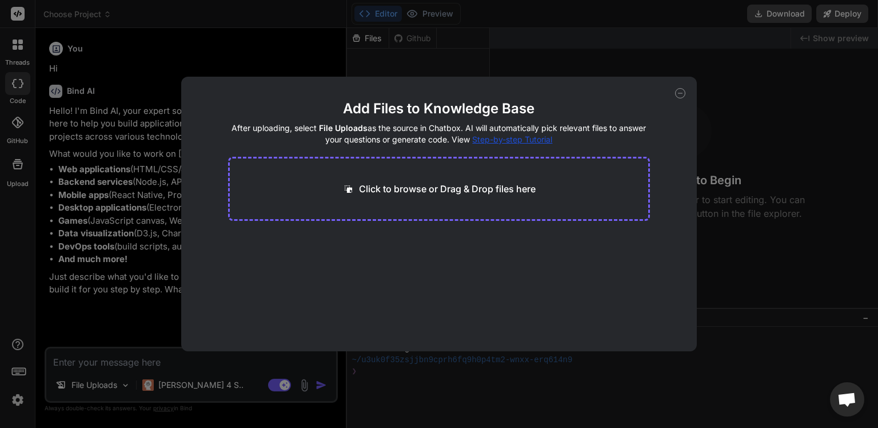
click at [433, 189] on p "Click to browse or Drag & Drop files here" at bounding box center [447, 189] width 177 height 14
click at [440, 195] on p "Click to browse or Drag & Drop files here" at bounding box center [447, 189] width 177 height 14
click at [681, 90] on icon at bounding box center [680, 93] width 10 height 10
type textarea "x"
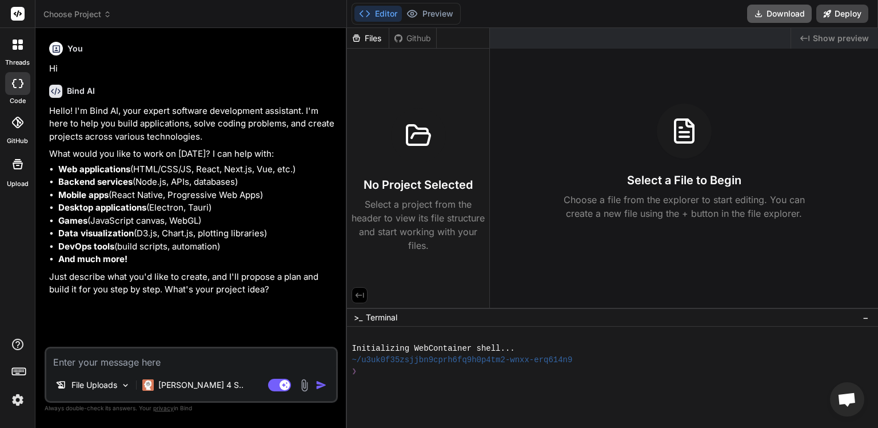
click at [783, 19] on button "Download" at bounding box center [779, 14] width 65 height 18
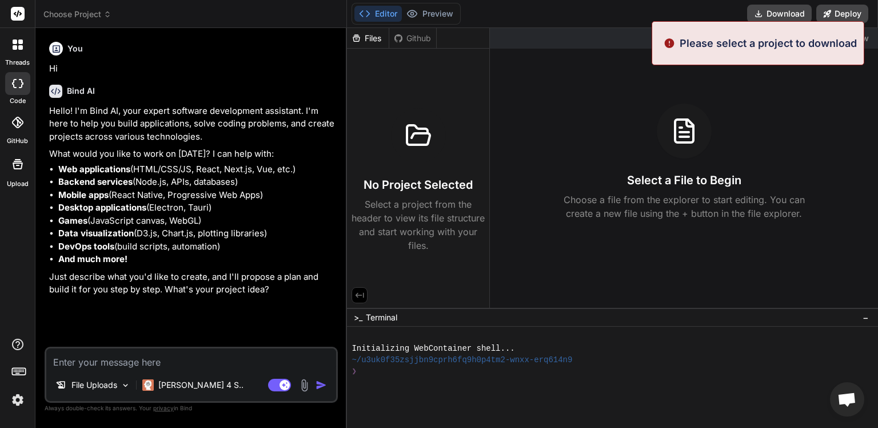
click at [632, 11] on div "Editor Preview Download Deploy" at bounding box center [612, 14] width 531 height 28
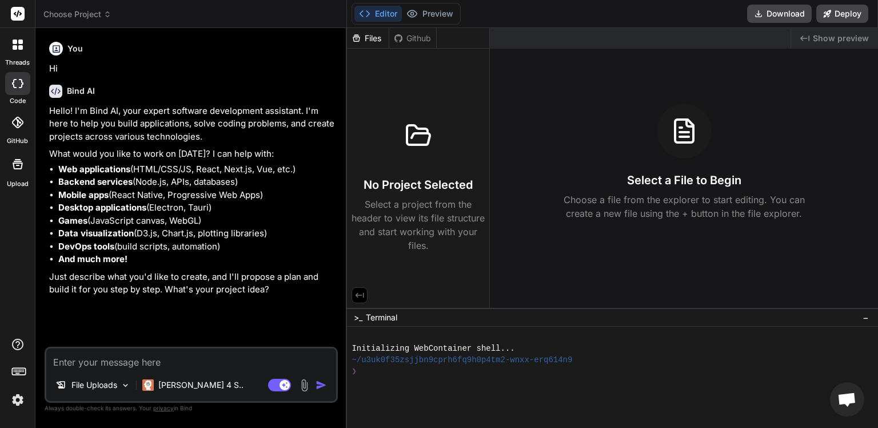
click at [401, 38] on icon at bounding box center [398, 38] width 9 height 9
click at [375, 41] on div "Files" at bounding box center [368, 38] width 42 height 11
click at [411, 45] on div "Files Github" at bounding box center [392, 38] width 90 height 21
click at [404, 42] on div "Github" at bounding box center [412, 38] width 47 height 11
click at [369, 42] on div "Files" at bounding box center [368, 38] width 42 height 11
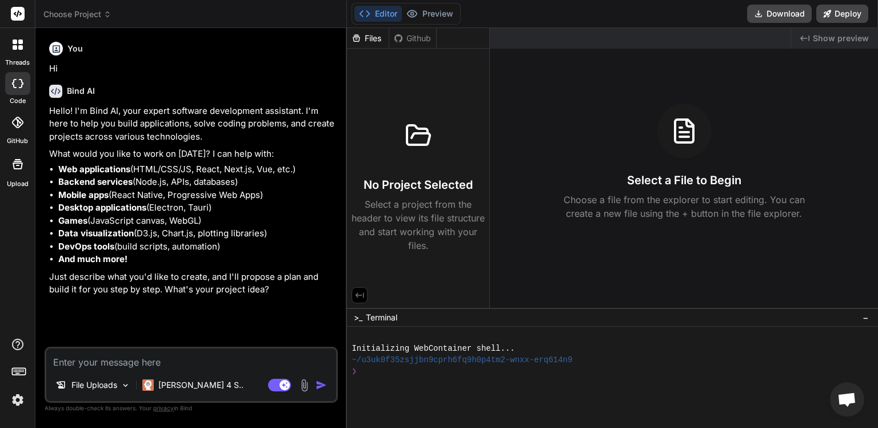
click at [361, 291] on icon at bounding box center [360, 295] width 10 height 10
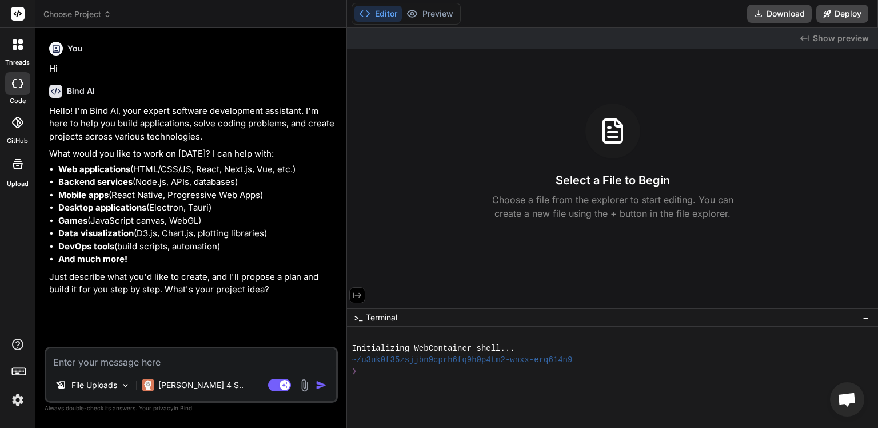
click at [358, 291] on icon at bounding box center [357, 295] width 10 height 10
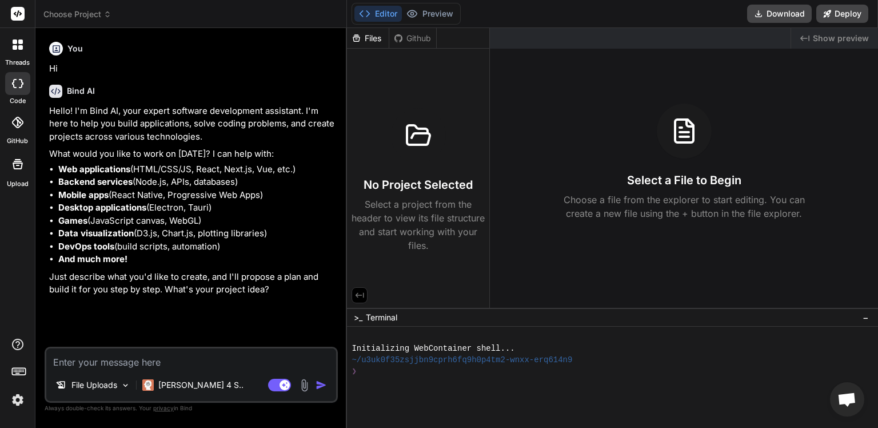
click at [106, 13] on icon at bounding box center [108, 14] width 8 height 8
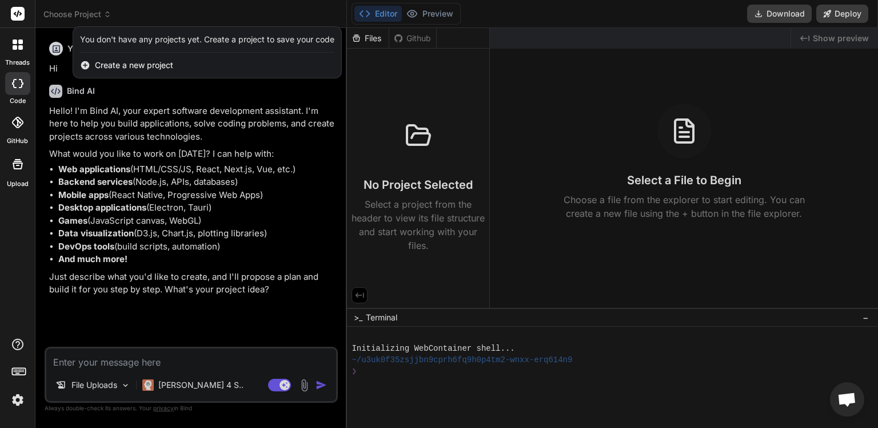
click at [170, 105] on div at bounding box center [439, 214] width 878 height 428
